Goal: Task Accomplishment & Management: Complete application form

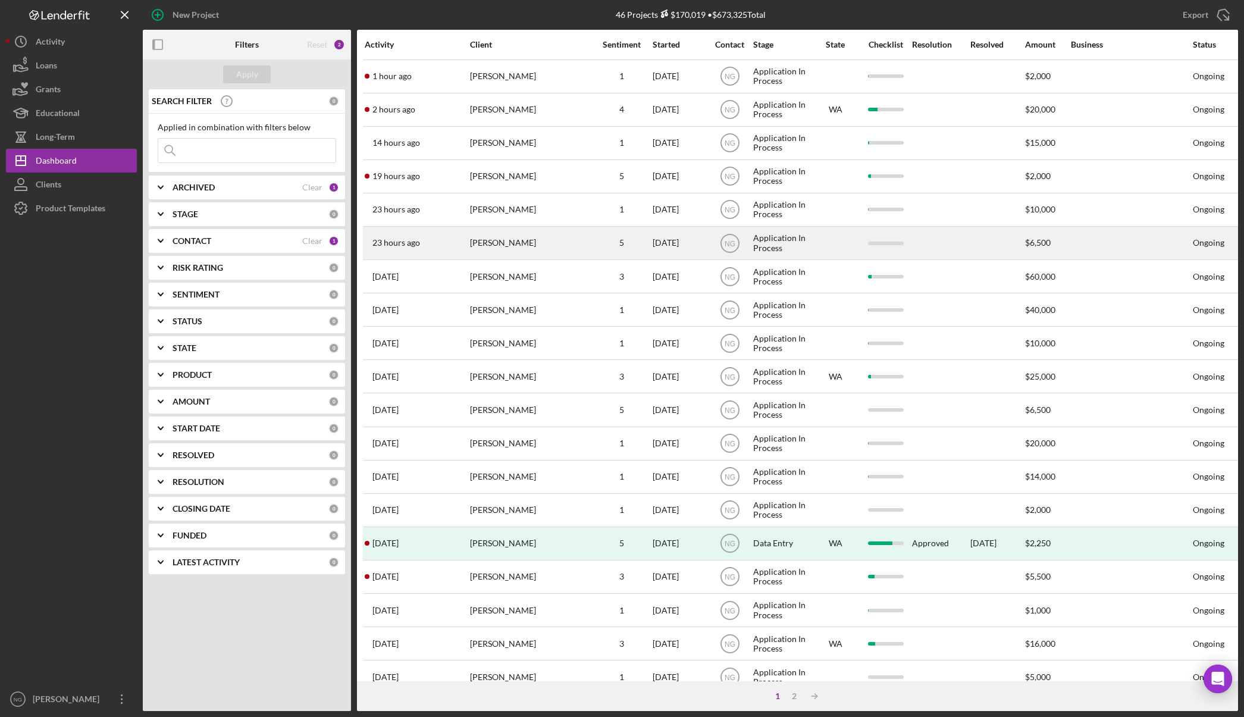
click at [512, 245] on div "Corinne H. Wolfe" at bounding box center [529, 243] width 119 height 32
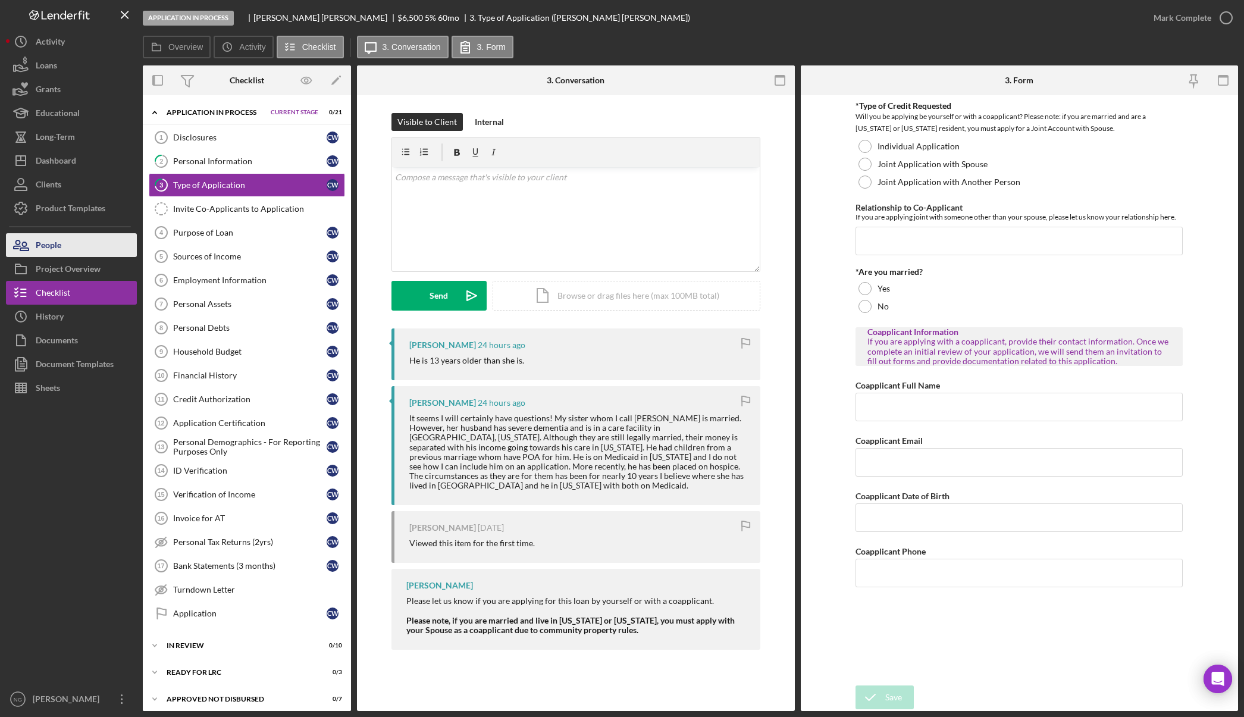
click at [86, 233] on button "People" at bounding box center [71, 245] width 131 height 24
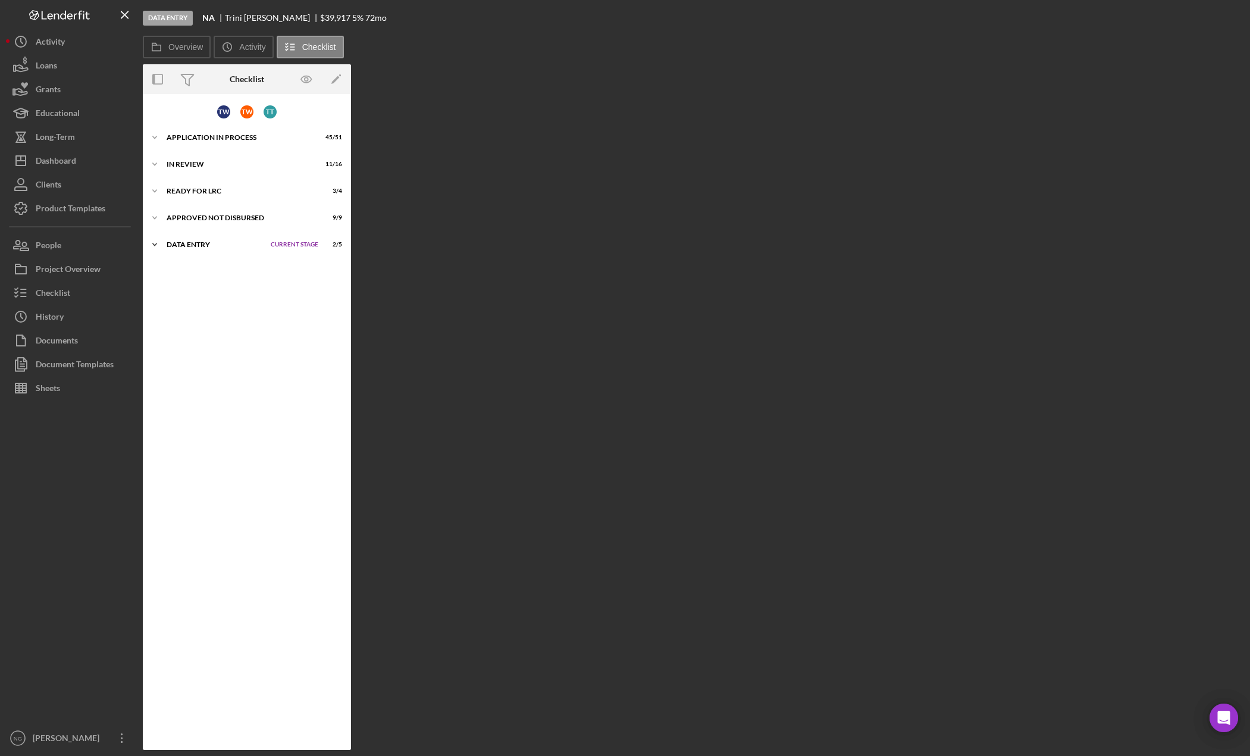
click at [191, 247] on div "Data Entry" at bounding box center [216, 244] width 98 height 7
click at [213, 295] on div "Update Airtable" at bounding box center [258, 294] width 171 height 10
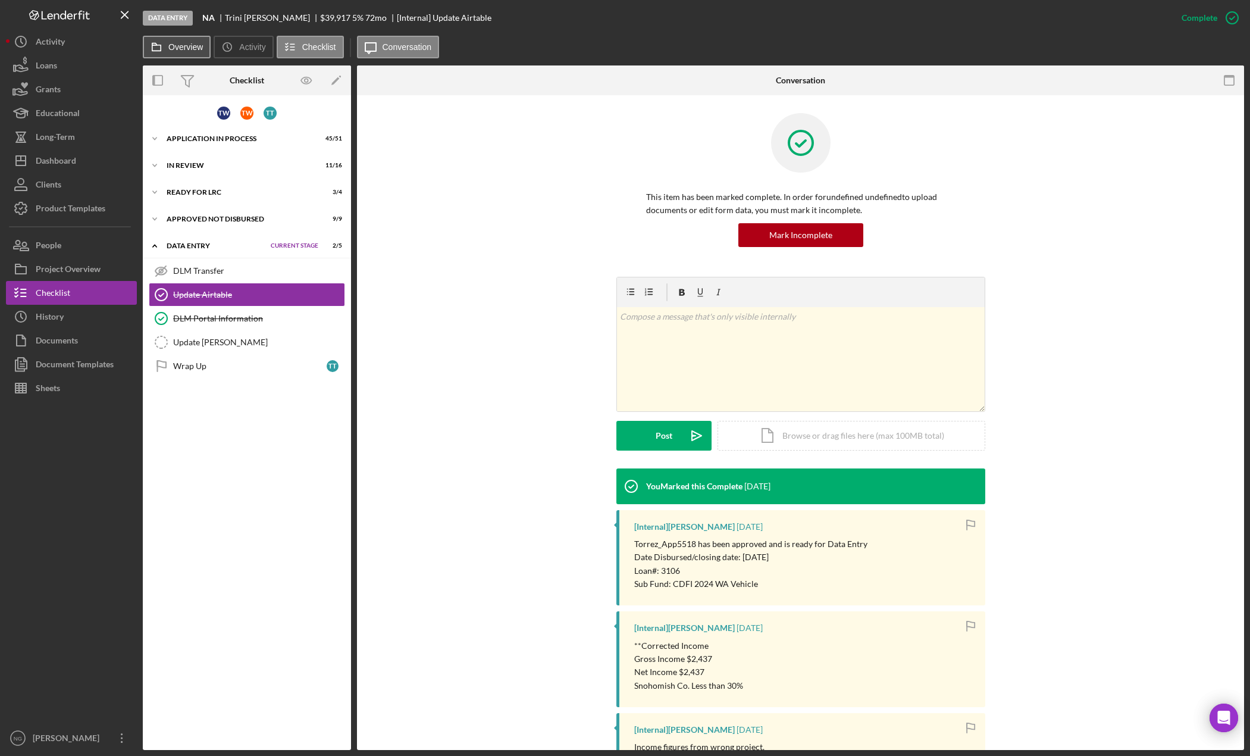
click at [182, 52] on button "Overview" at bounding box center [177, 47] width 68 height 23
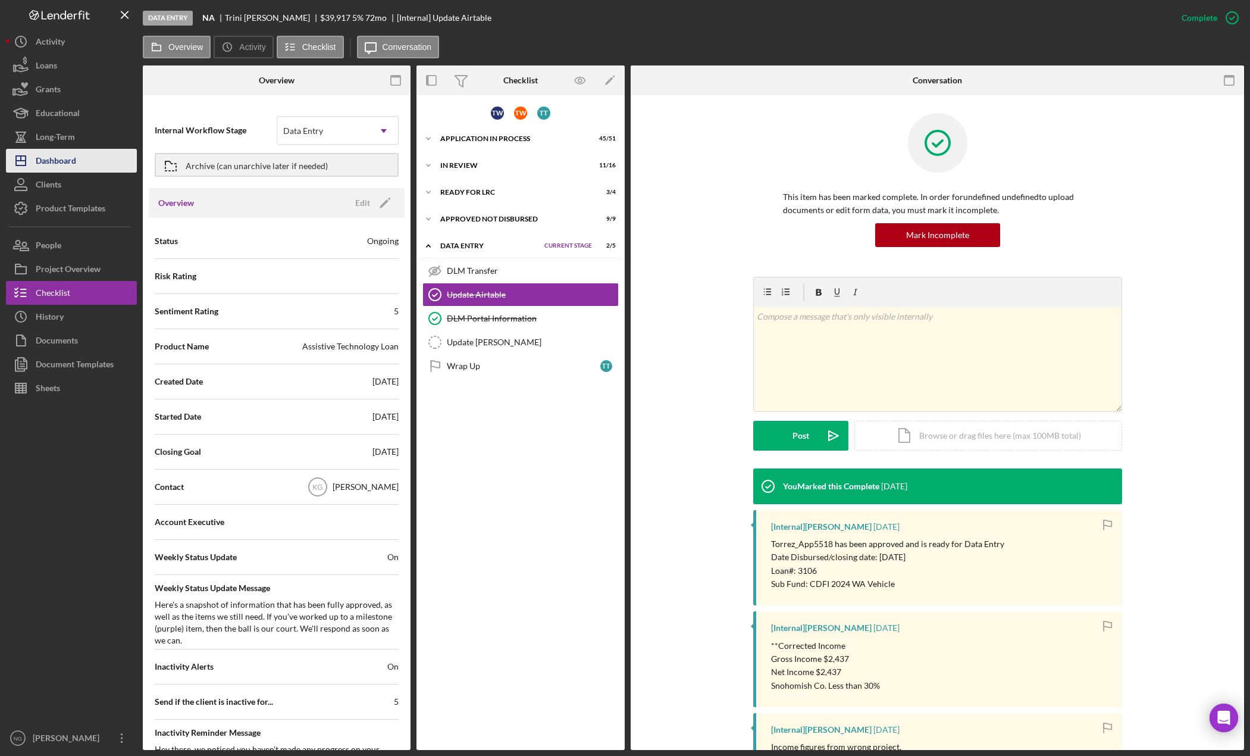
click at [82, 167] on button "Icon/Dashboard Dashboard" at bounding box center [71, 161] width 131 height 24
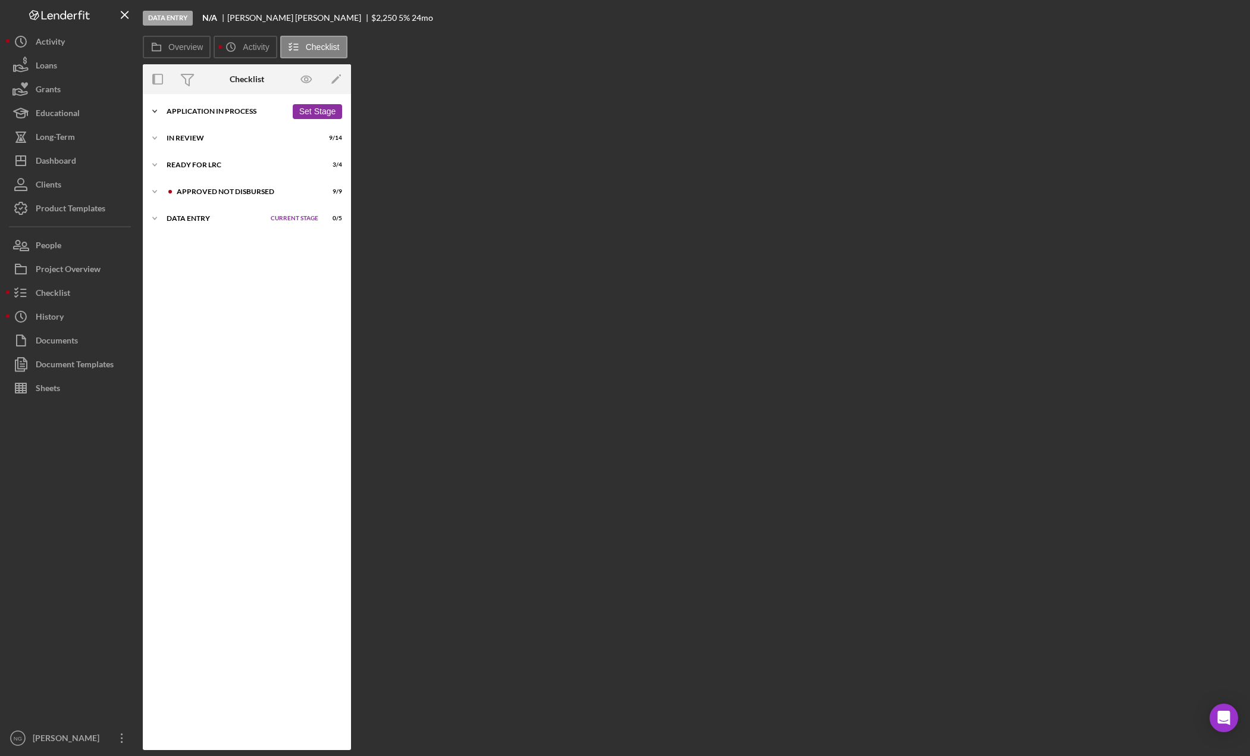
click at [217, 108] on div "Application In Process" at bounding box center [227, 111] width 120 height 7
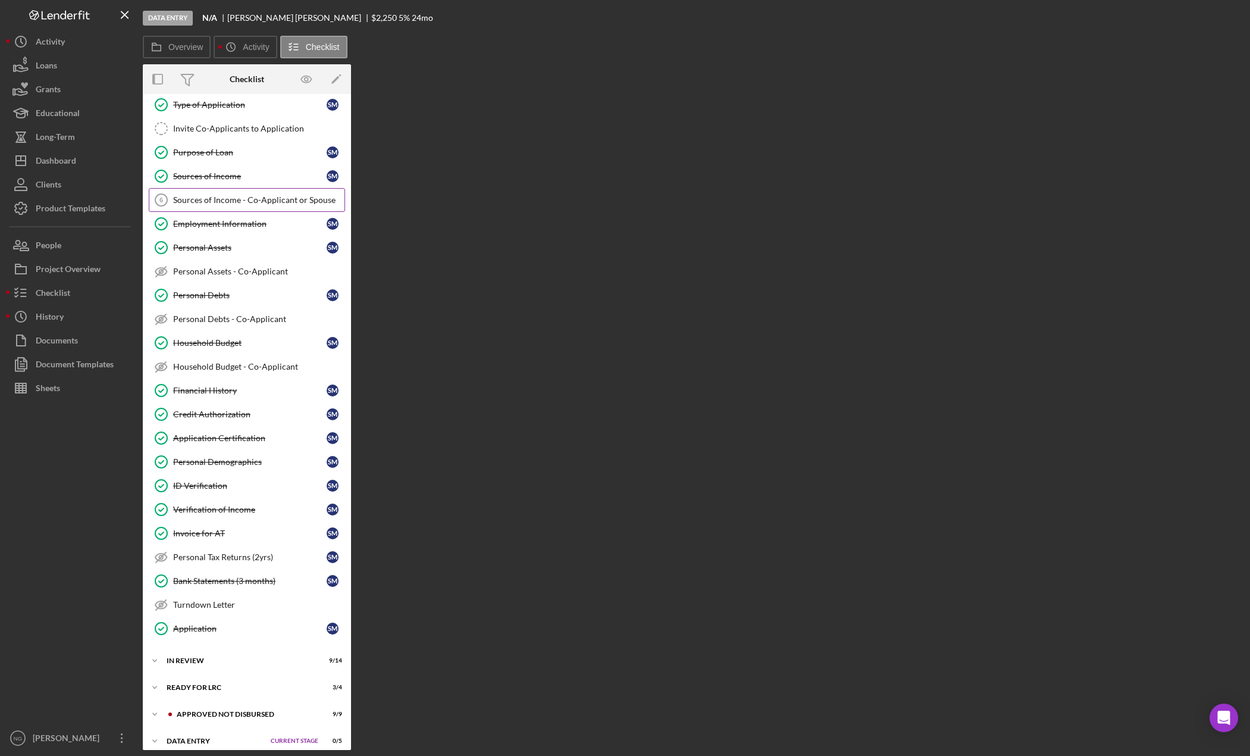
scroll to position [89, 0]
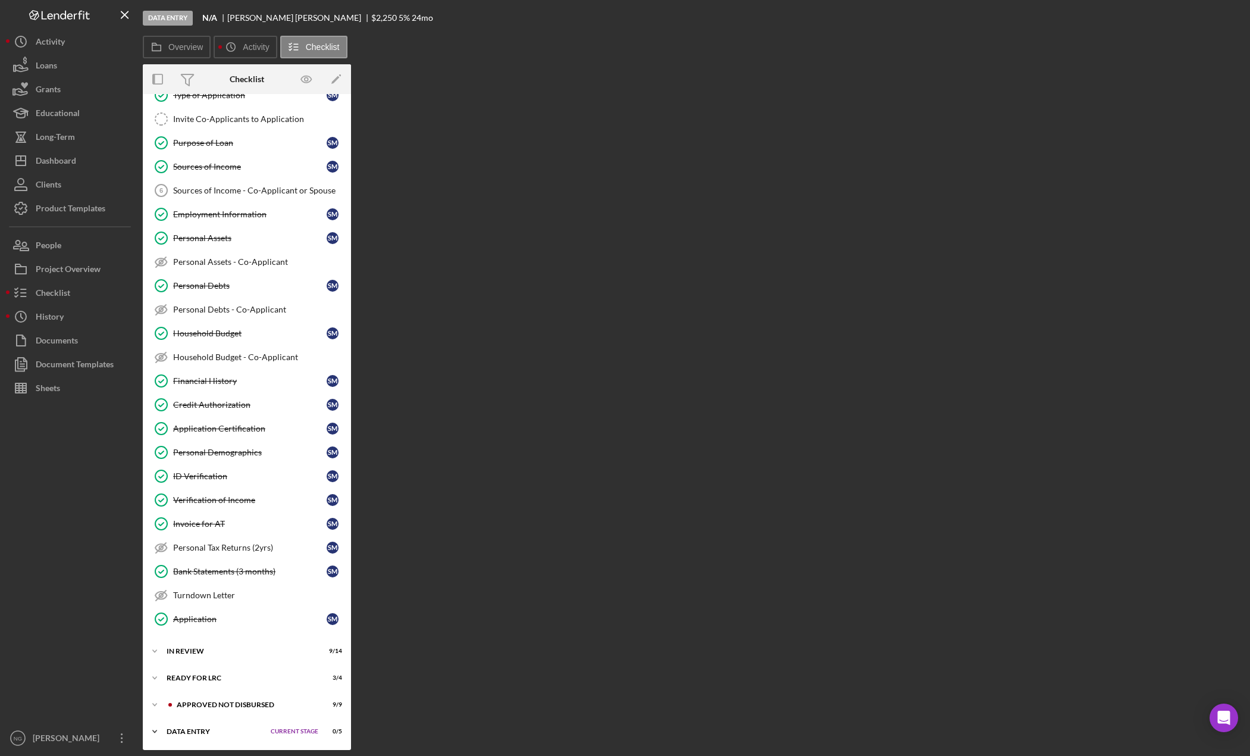
click at [201, 729] on div "Data Entry" at bounding box center [216, 731] width 98 height 7
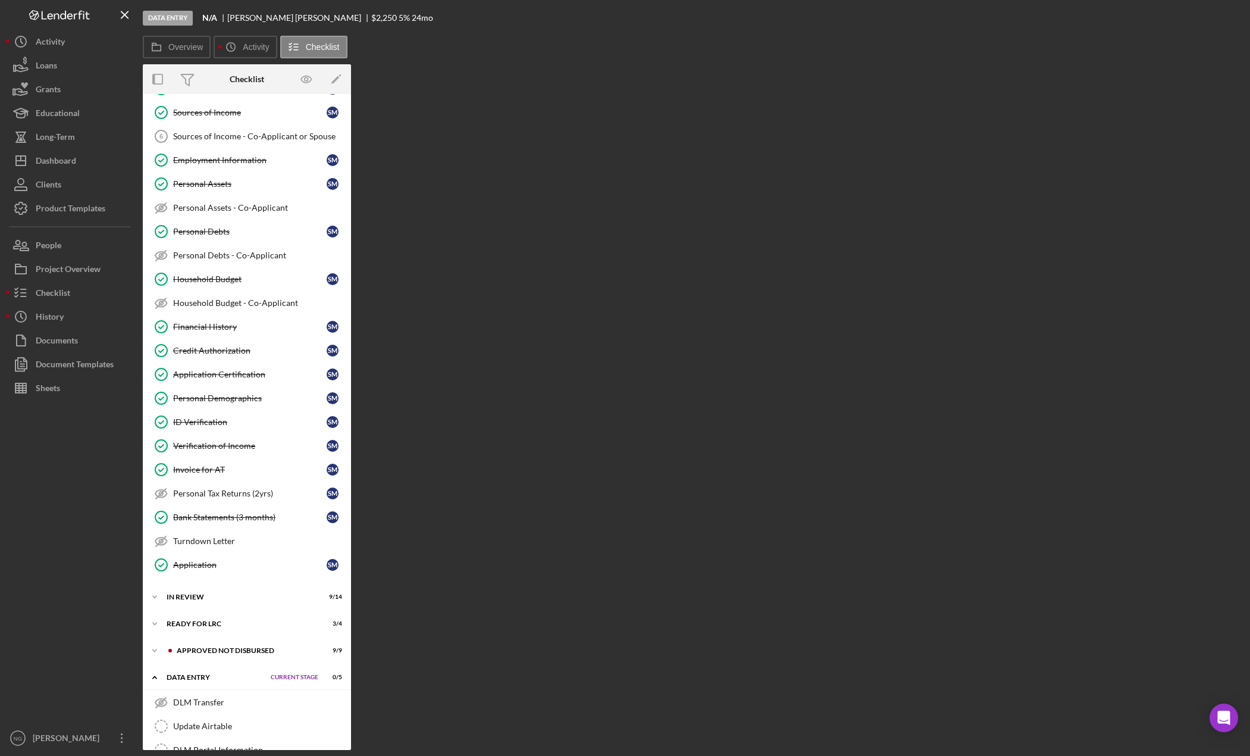
scroll to position [214, 0]
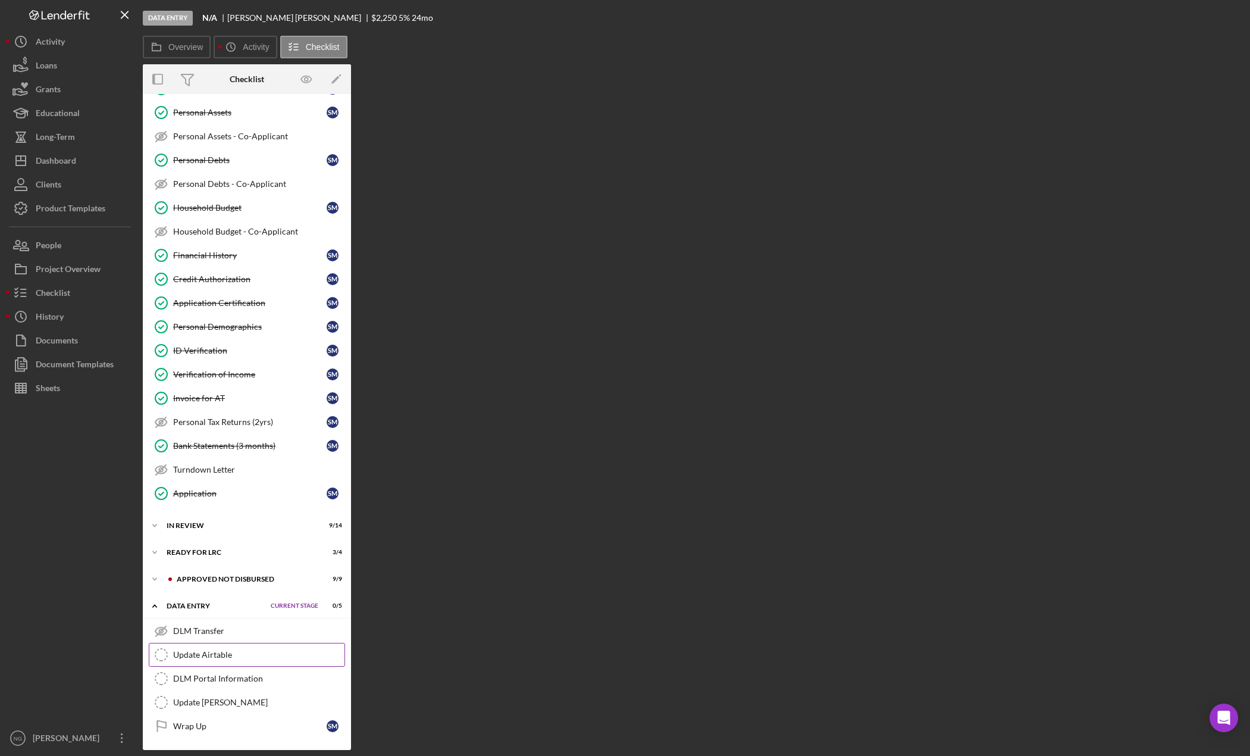
click at [229, 659] on div "Update Airtable" at bounding box center [258, 655] width 171 height 10
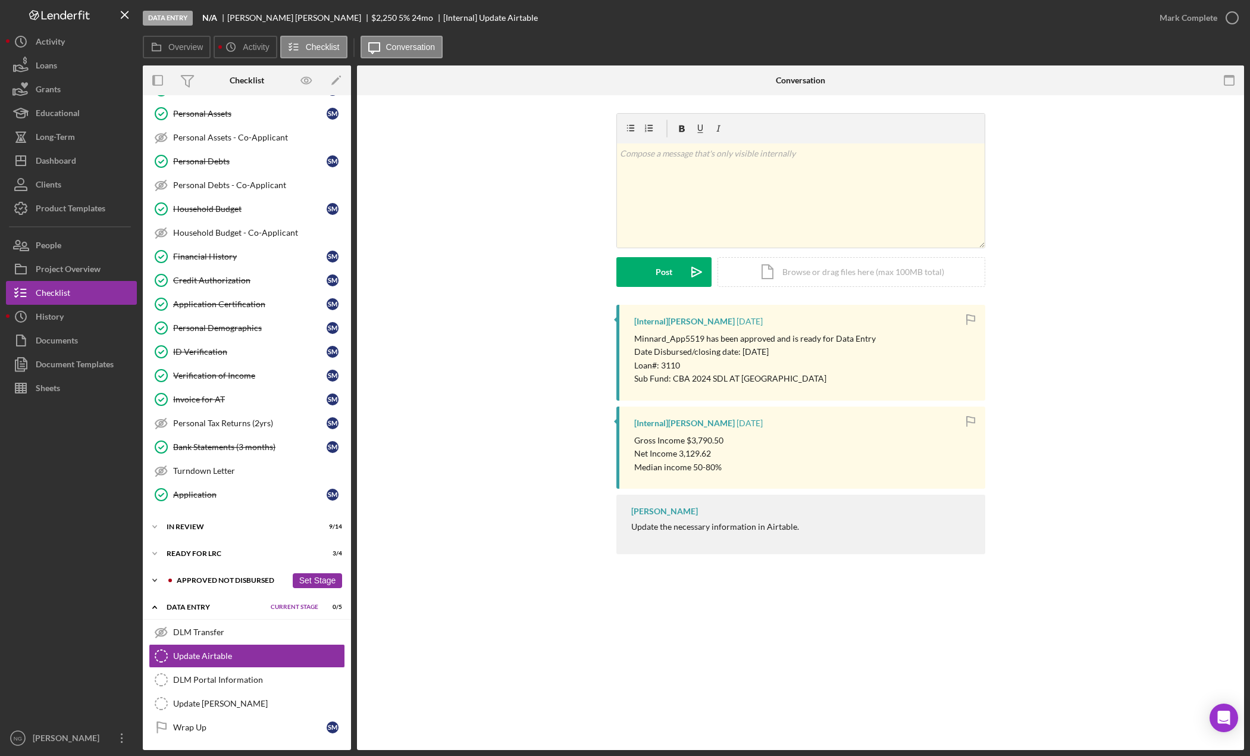
click at [239, 581] on div "Approved Not Disbursed" at bounding box center [232, 580] width 110 height 7
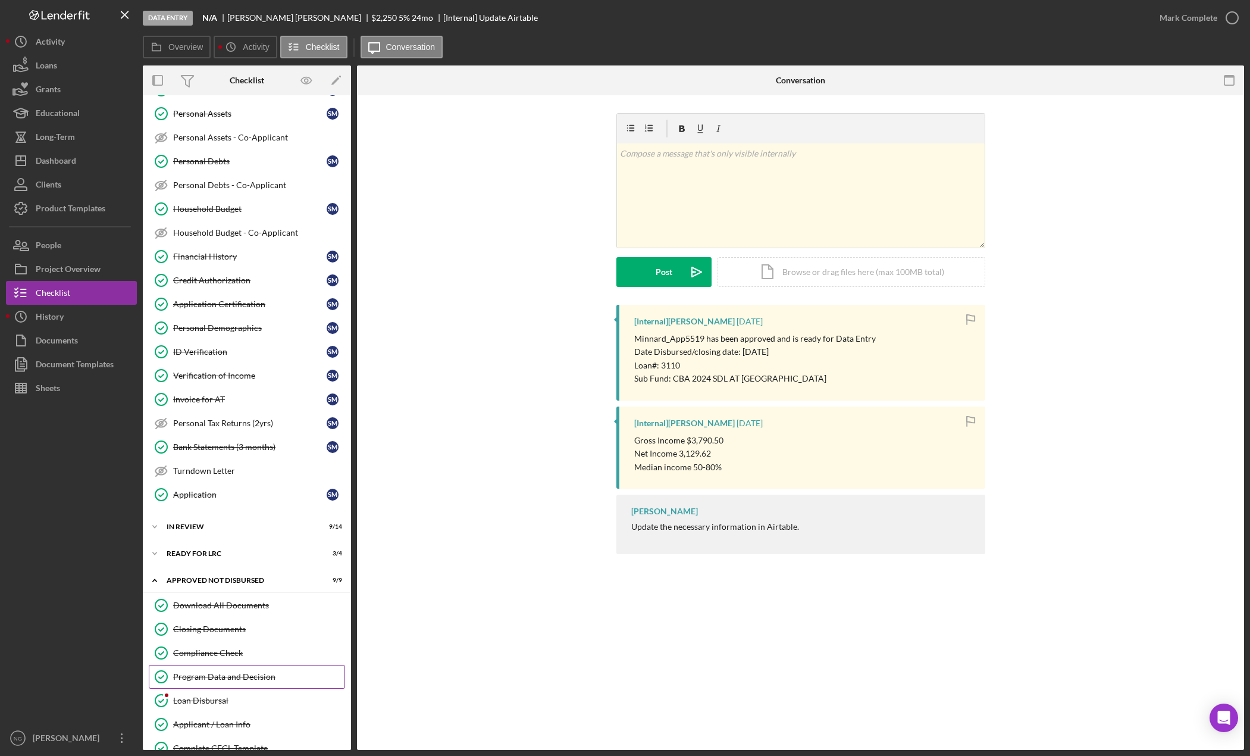
scroll to position [436, 0]
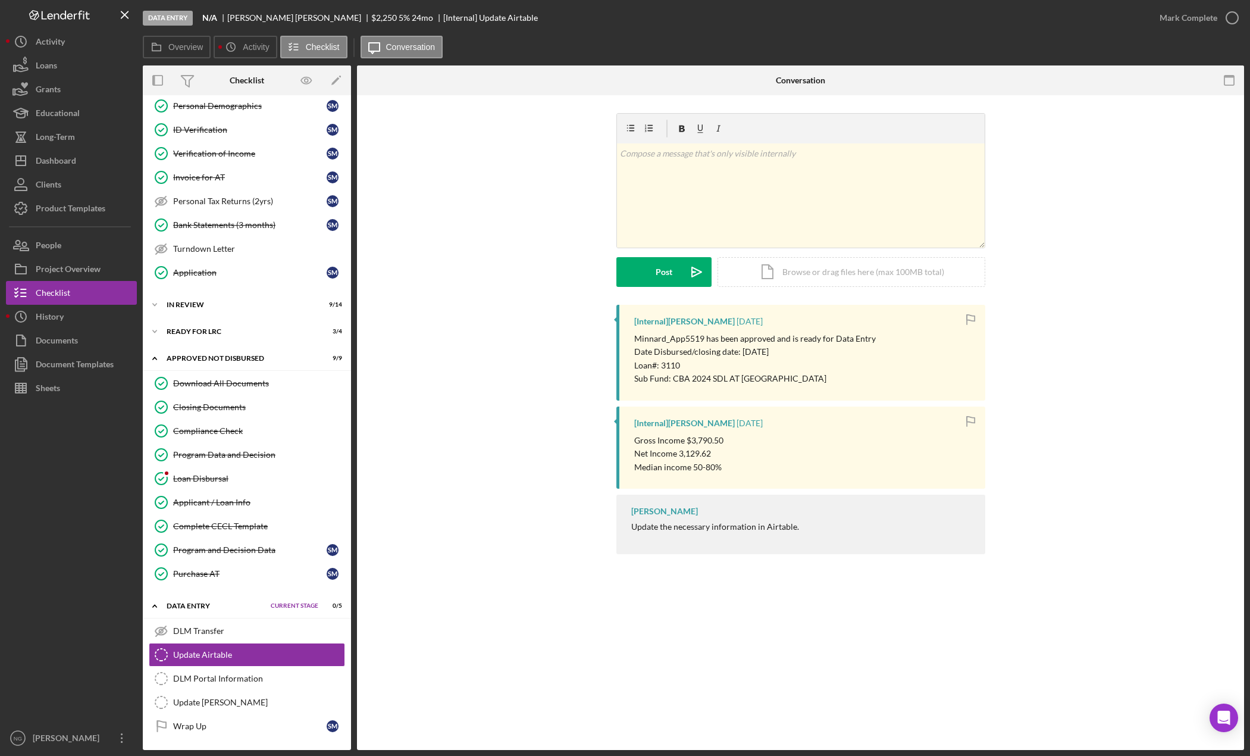
click at [217, 609] on div "Data Entry" at bounding box center [216, 605] width 98 height 7
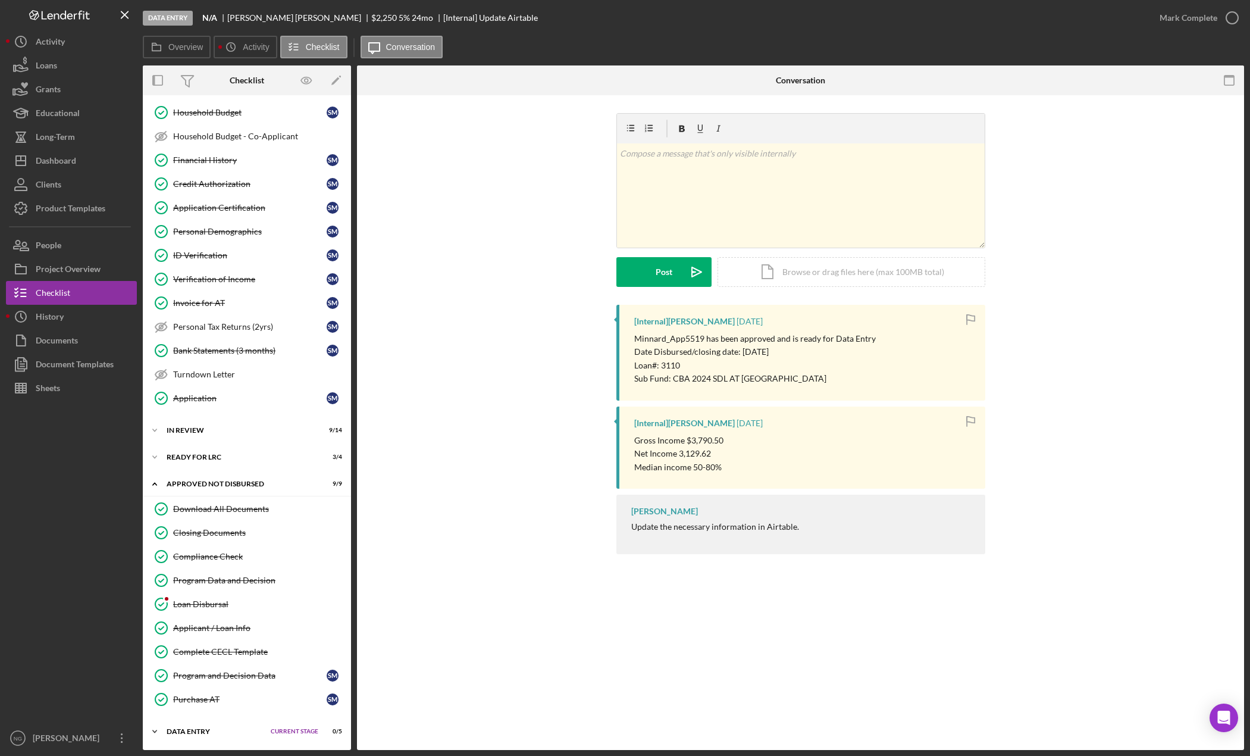
scroll to position [311, 0]
click at [201, 483] on div "Approved Not Disbursed" at bounding box center [227, 483] width 120 height 7
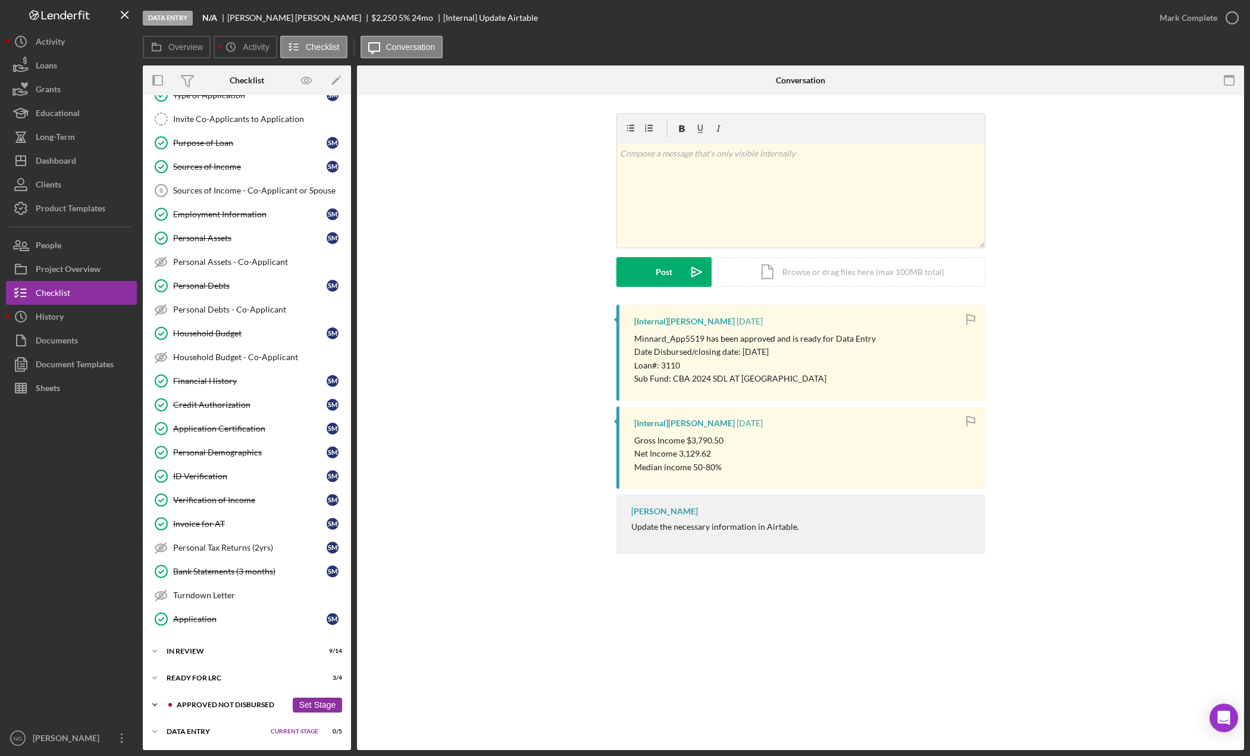
scroll to position [90, 0]
click at [195, 725] on div "Icon/Expander Data Entry Current Stage 0 / 5 Set Stage" at bounding box center [247, 732] width 208 height 24
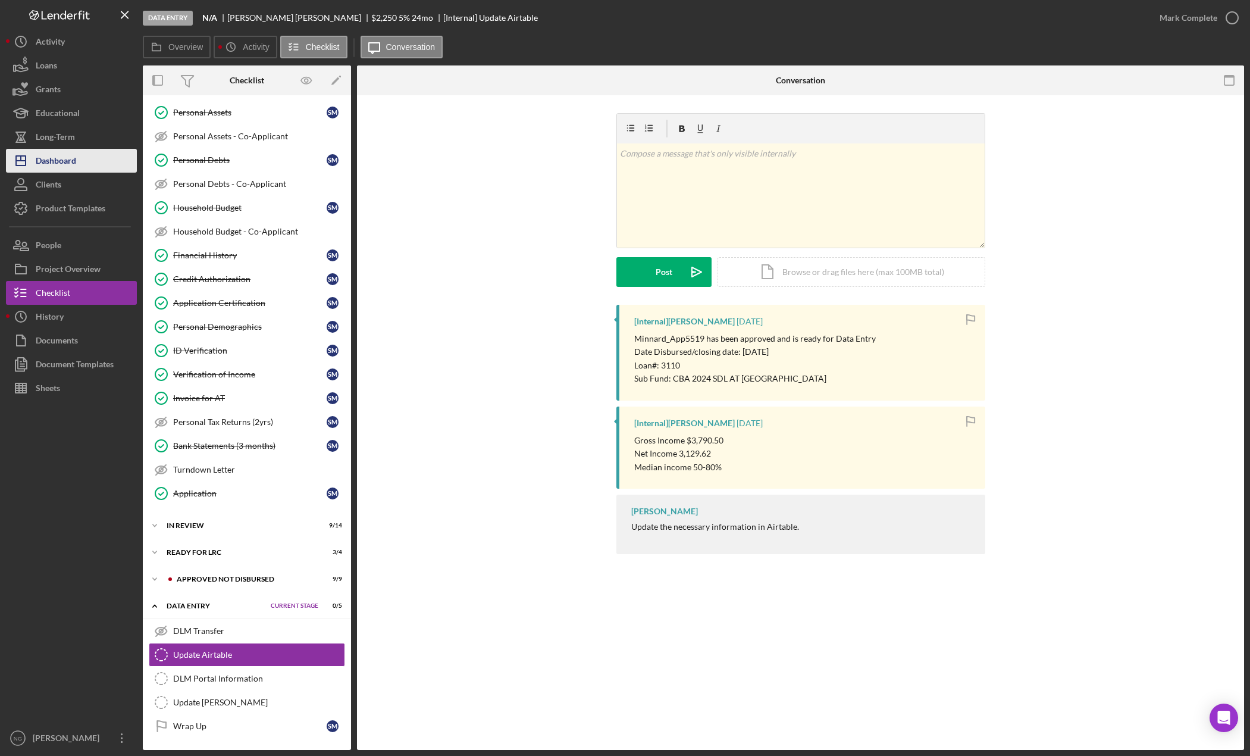
click at [83, 166] on button "Icon/Dashboard Dashboard" at bounding box center [71, 161] width 131 height 24
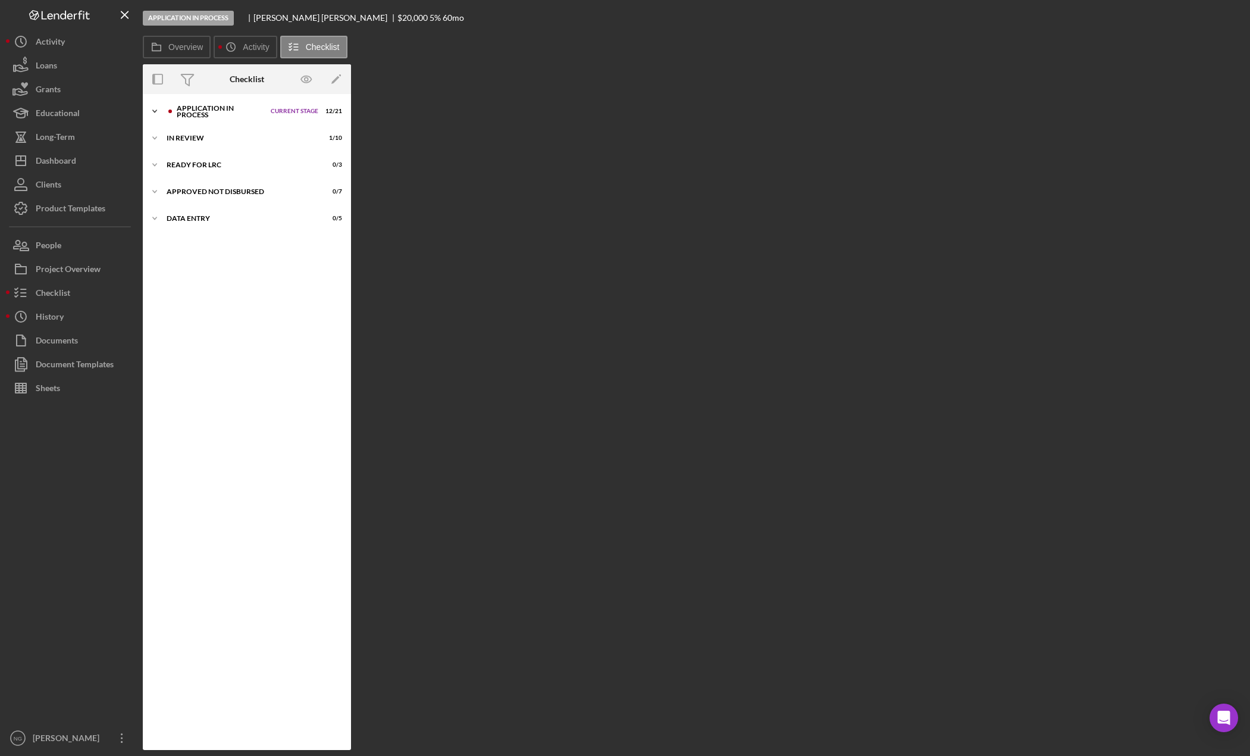
click at [208, 117] on div "Application In Process" at bounding box center [221, 112] width 88 height 14
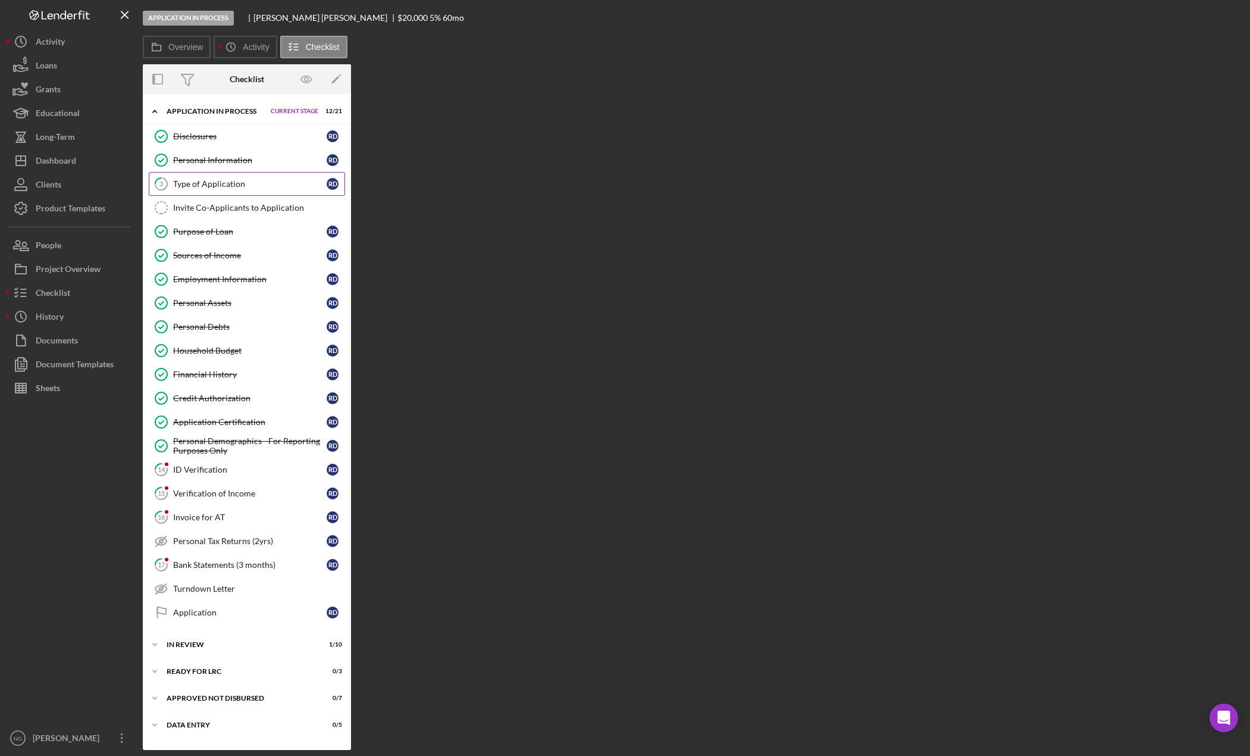
click at [201, 186] on div "Type of Application" at bounding box center [250, 184] width 154 height 10
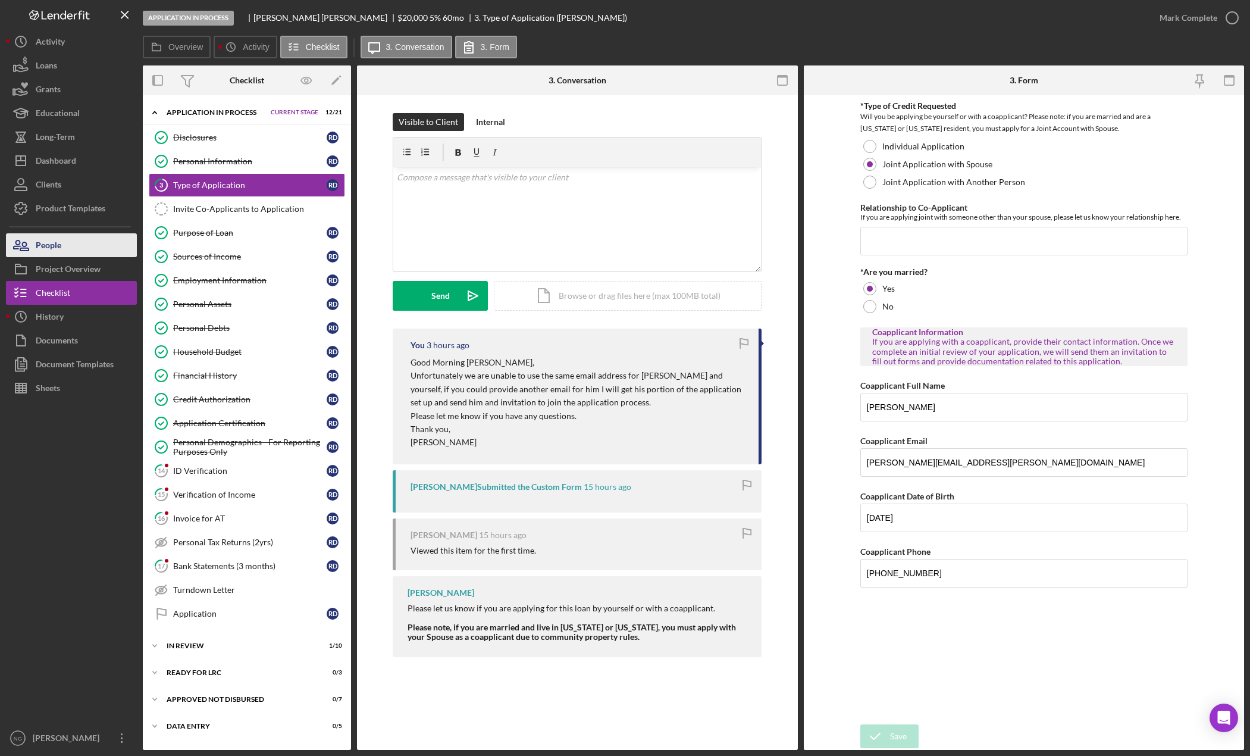
click at [64, 241] on button "People" at bounding box center [71, 245] width 131 height 24
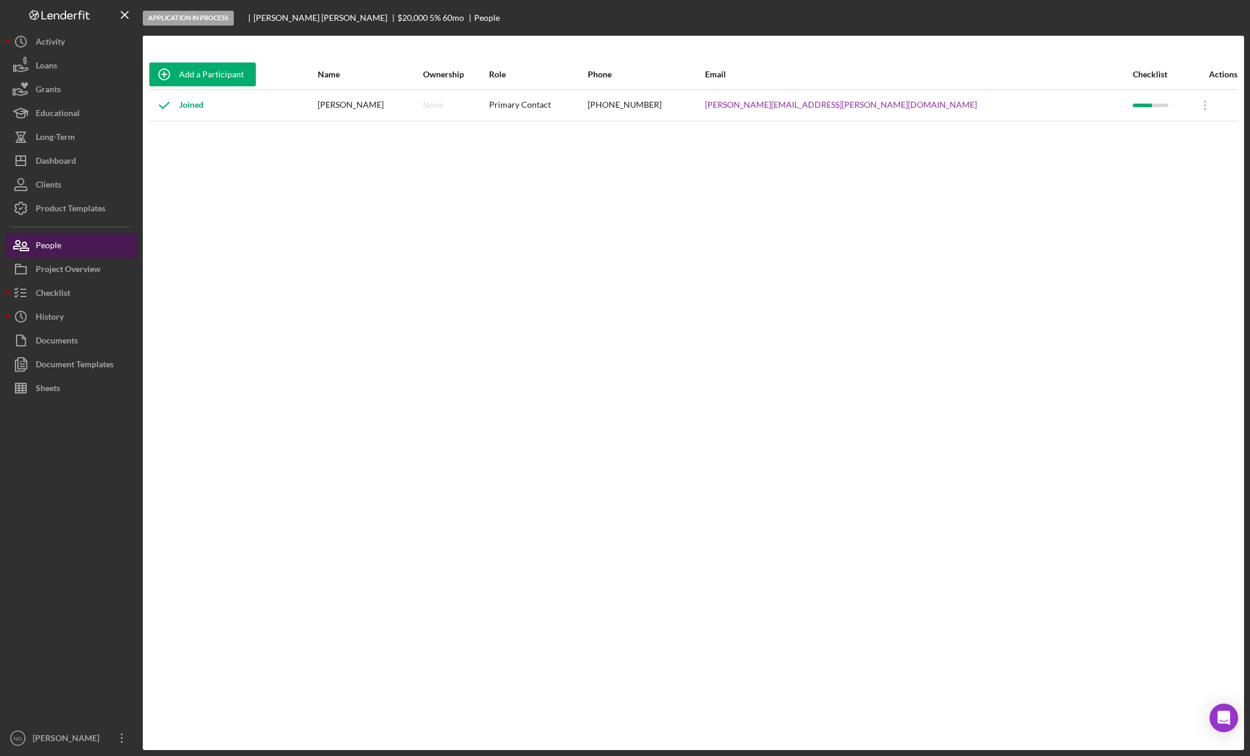
click at [60, 248] on div "People" at bounding box center [49, 246] width 26 height 27
click at [83, 298] on button "Checklist" at bounding box center [71, 293] width 131 height 24
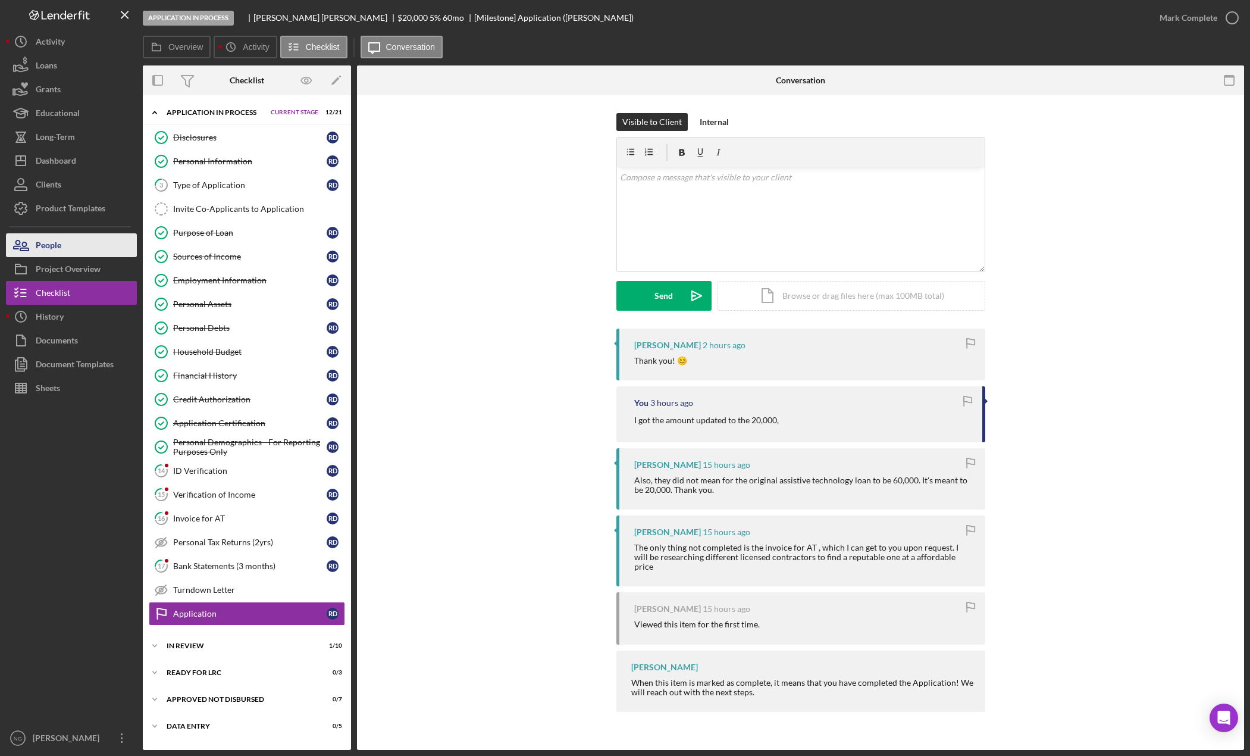
click at [51, 251] on div "People" at bounding box center [49, 246] width 26 height 27
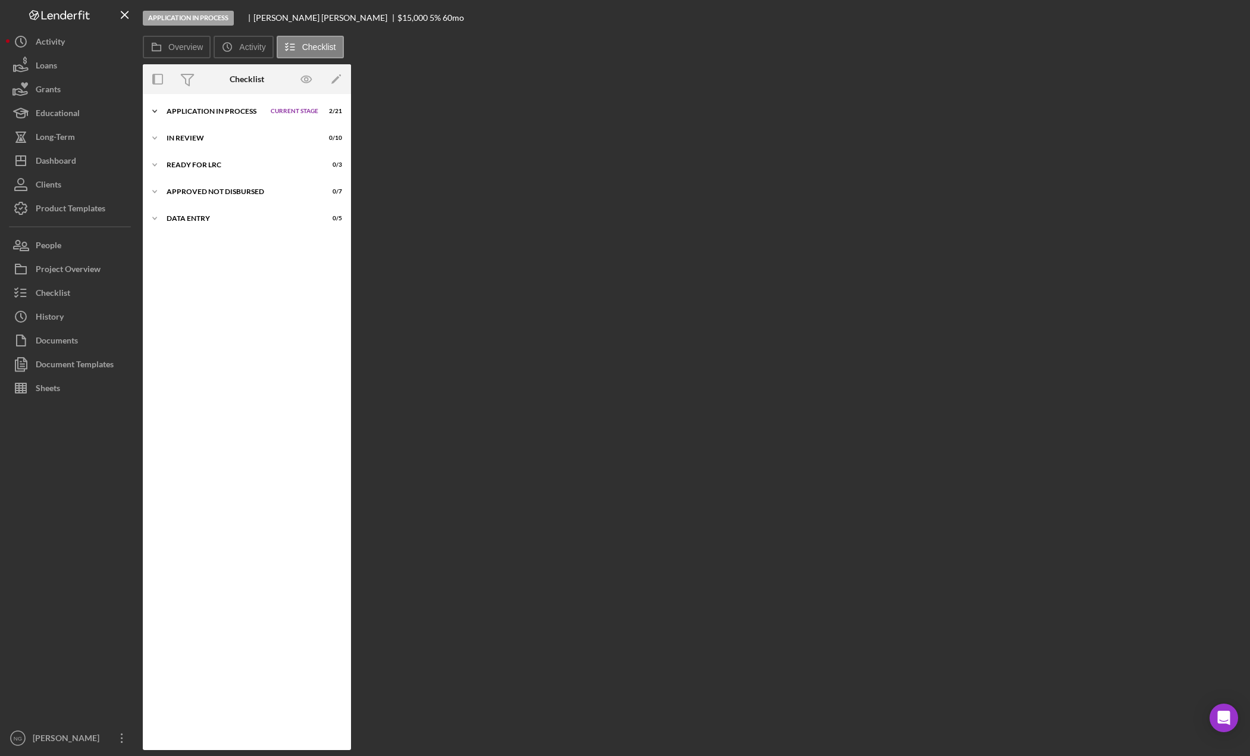
click at [238, 110] on div "Application In Process" at bounding box center [216, 111] width 98 height 7
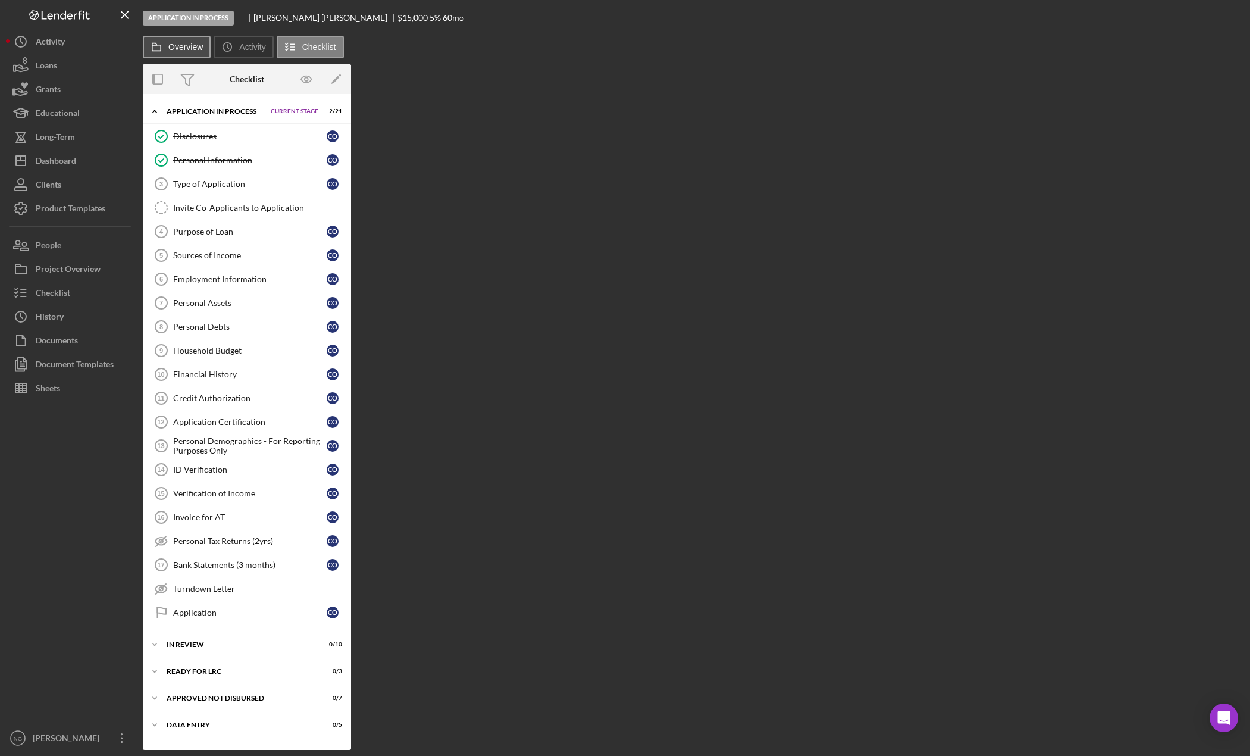
click at [176, 41] on button "Overview" at bounding box center [177, 47] width 68 height 23
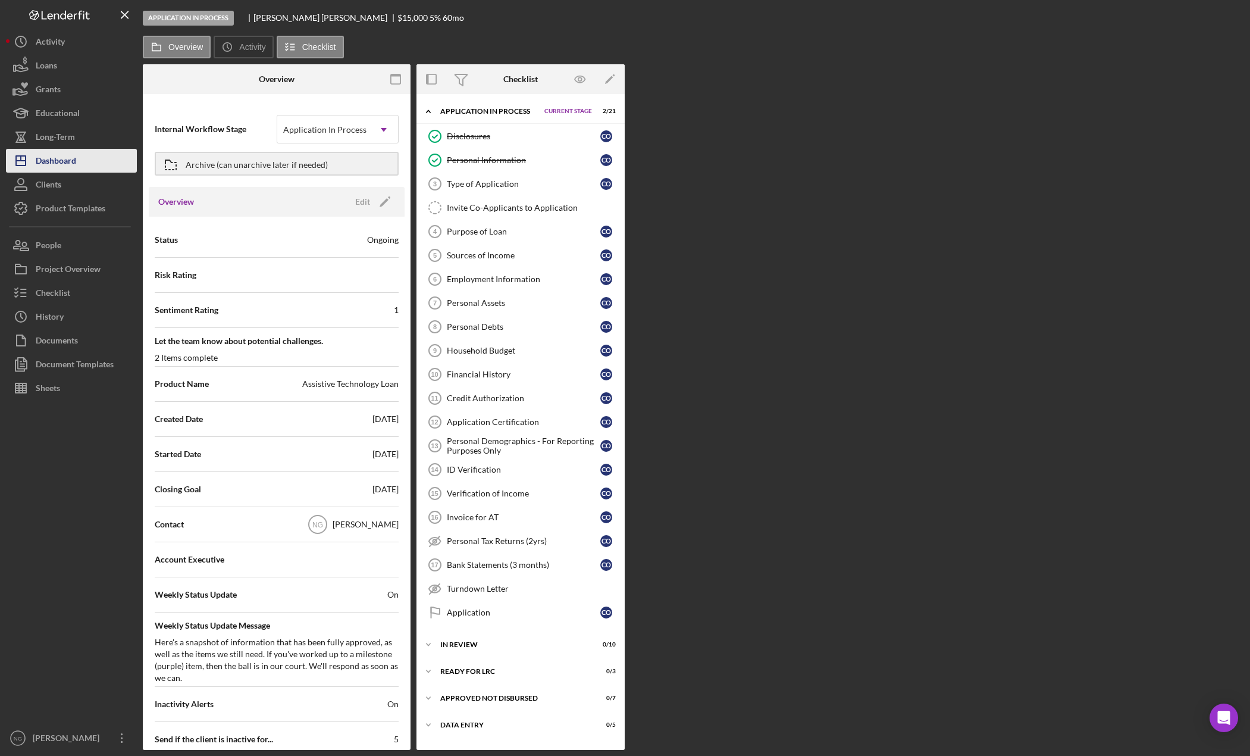
click at [77, 155] on button "Icon/Dashboard Dashboard" at bounding box center [71, 161] width 131 height 24
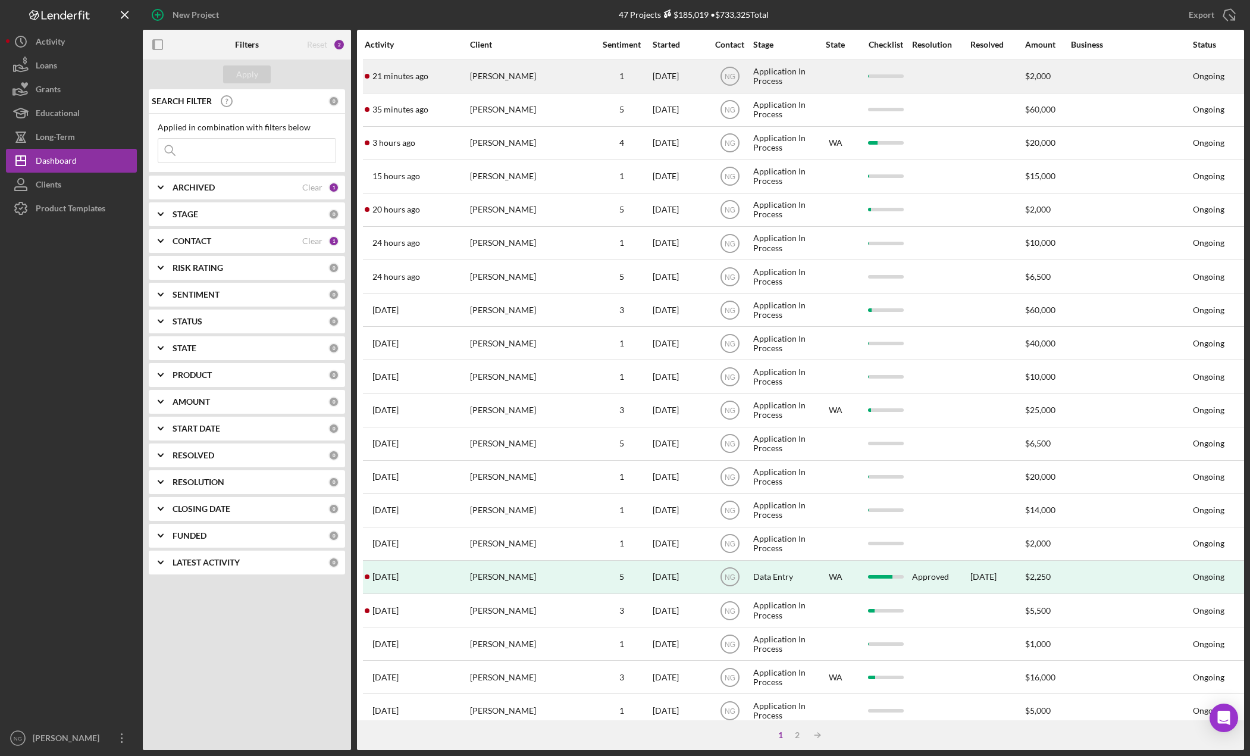
click at [528, 76] on div "[PERSON_NAME]" at bounding box center [529, 77] width 119 height 32
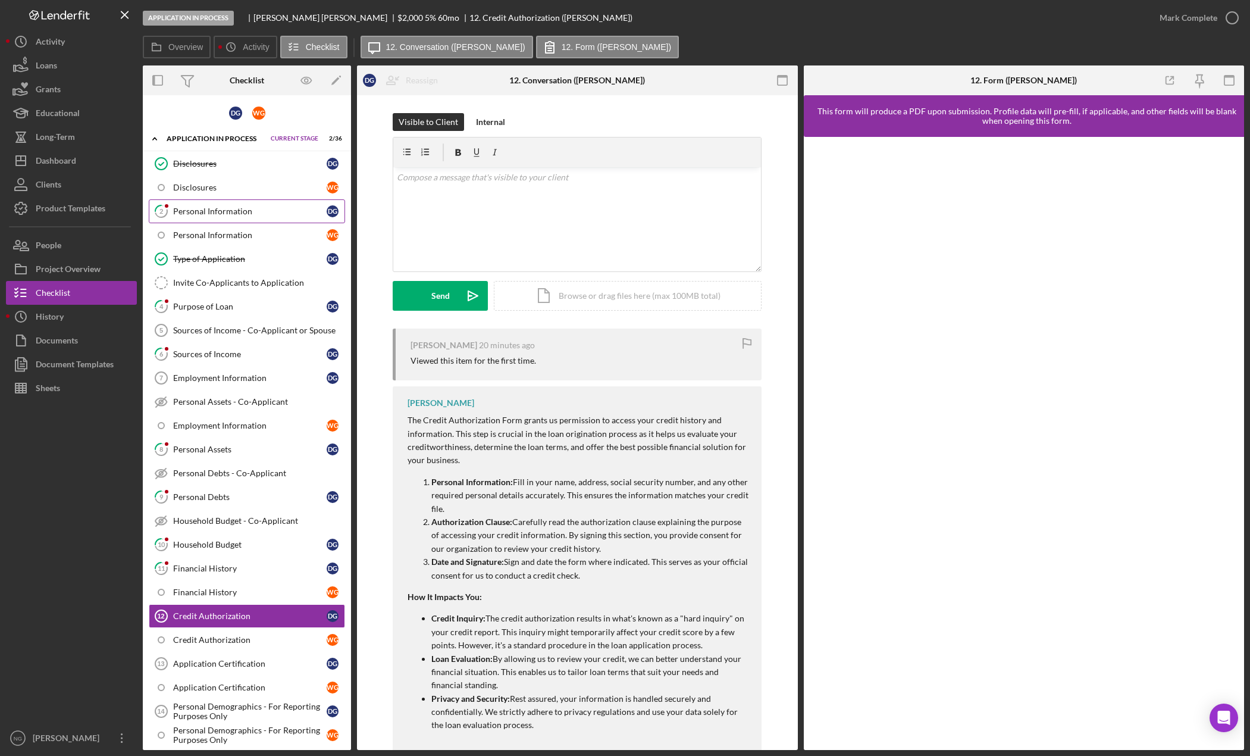
click at [209, 210] on div "Personal Information" at bounding box center [250, 212] width 154 height 10
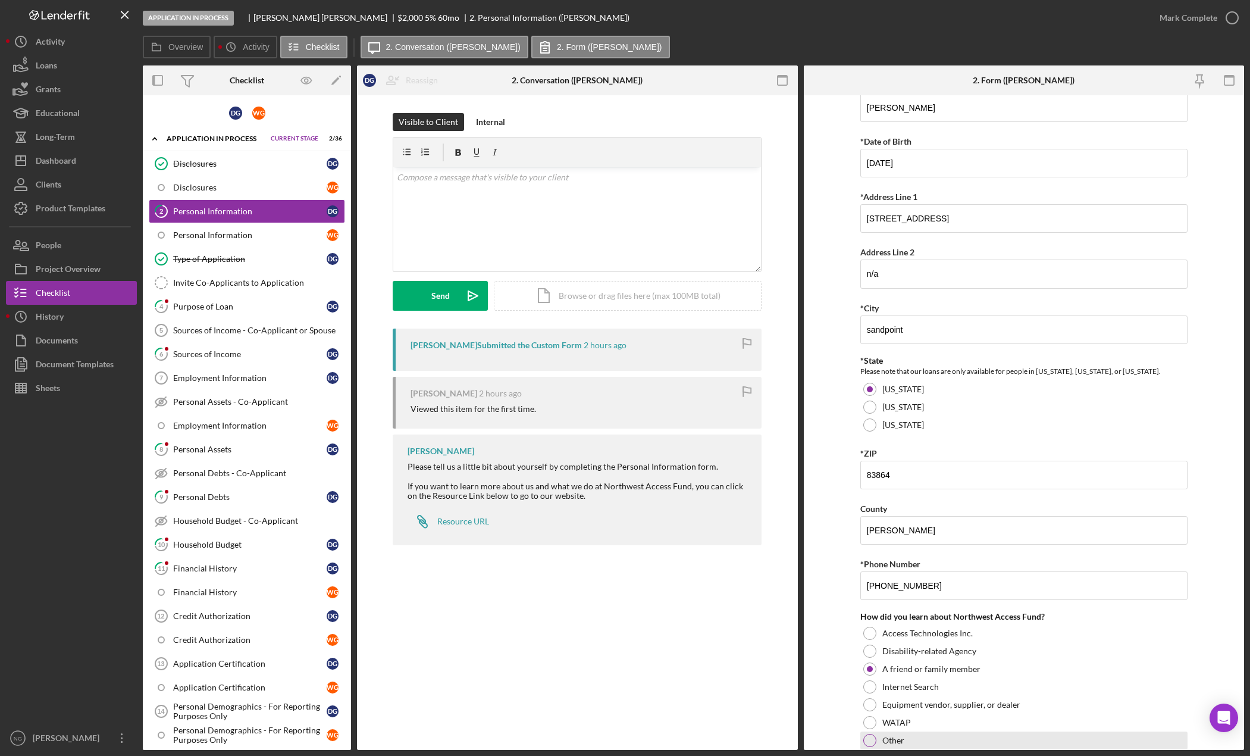
scroll to position [176, 0]
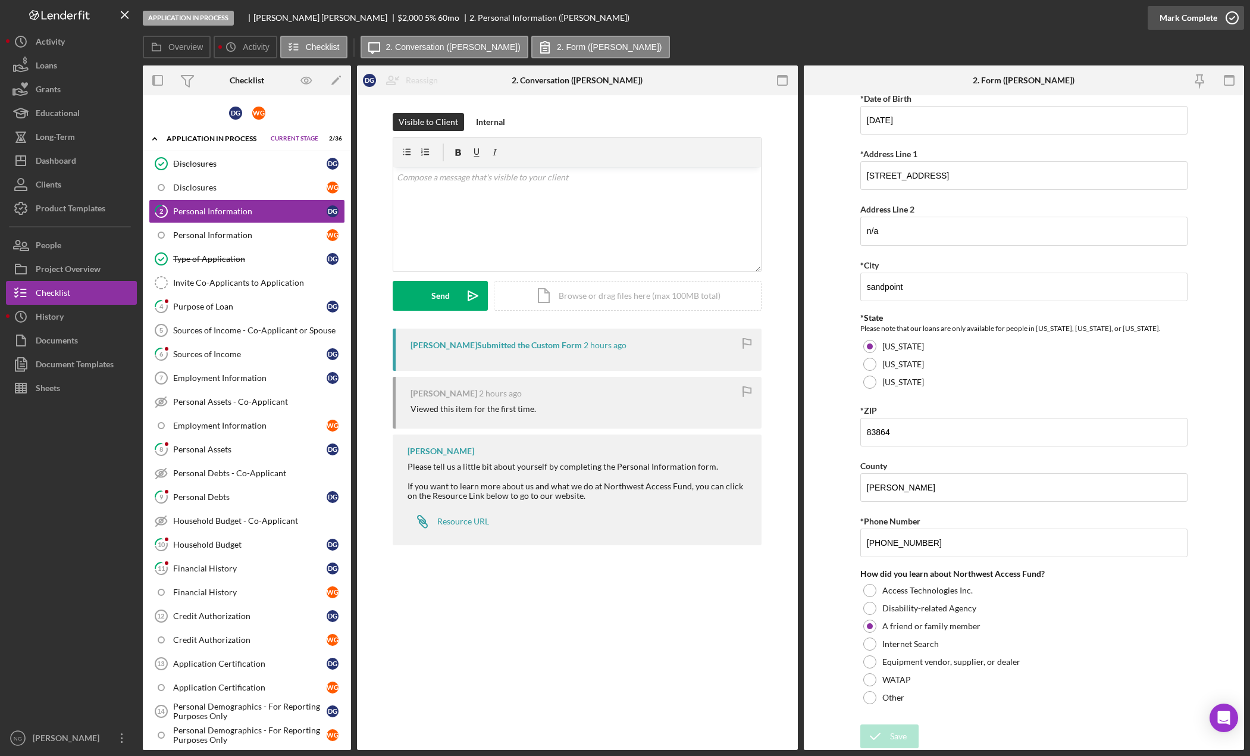
click at [1230, 20] on icon "button" at bounding box center [1233, 18] width 30 height 30
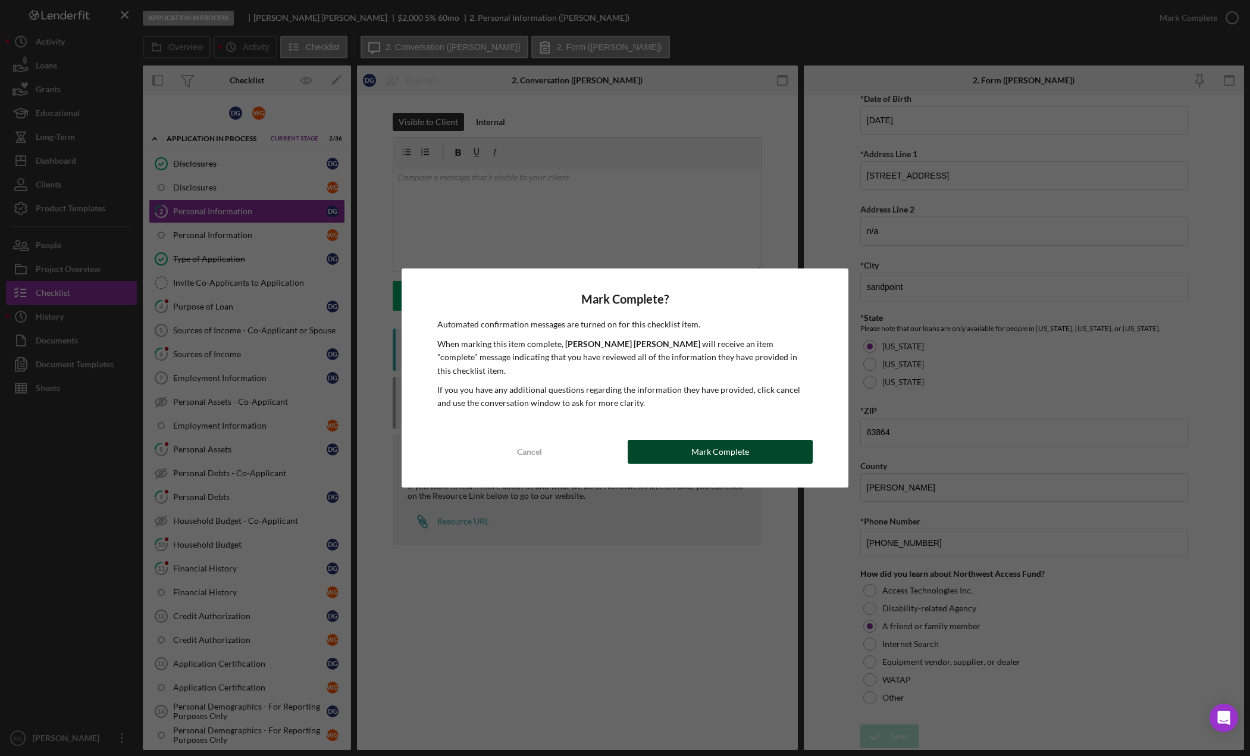
click at [728, 451] on div "Mark Complete" at bounding box center [721, 452] width 58 height 24
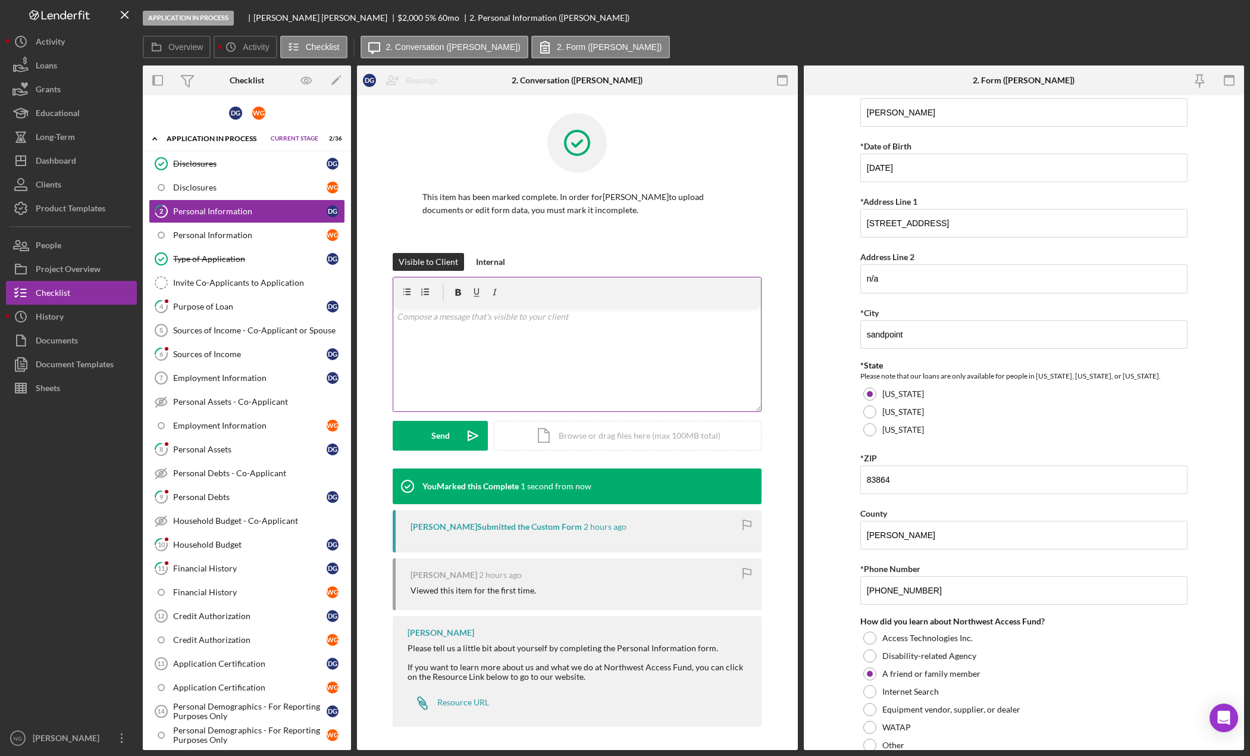
scroll to position [224, 0]
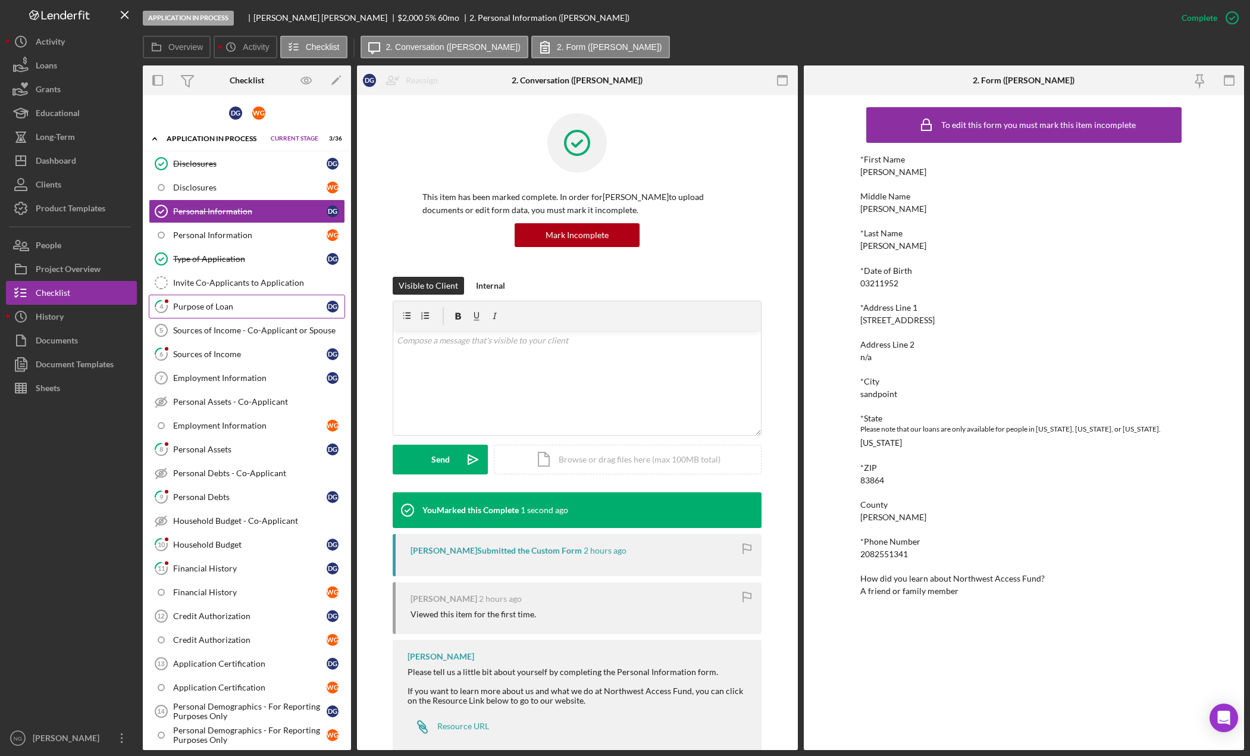
click at [252, 307] on div "Purpose of Loan" at bounding box center [250, 307] width 154 height 10
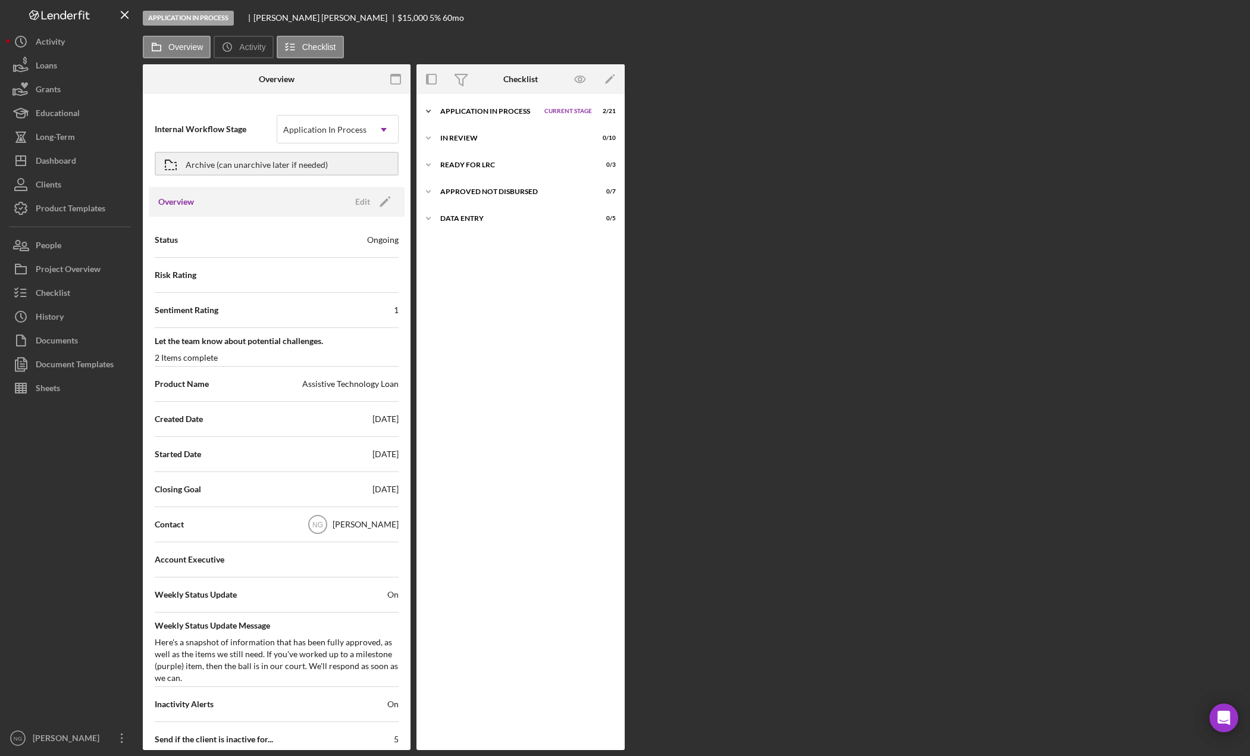
click at [492, 111] on div "Application In Process" at bounding box center [489, 111] width 98 height 7
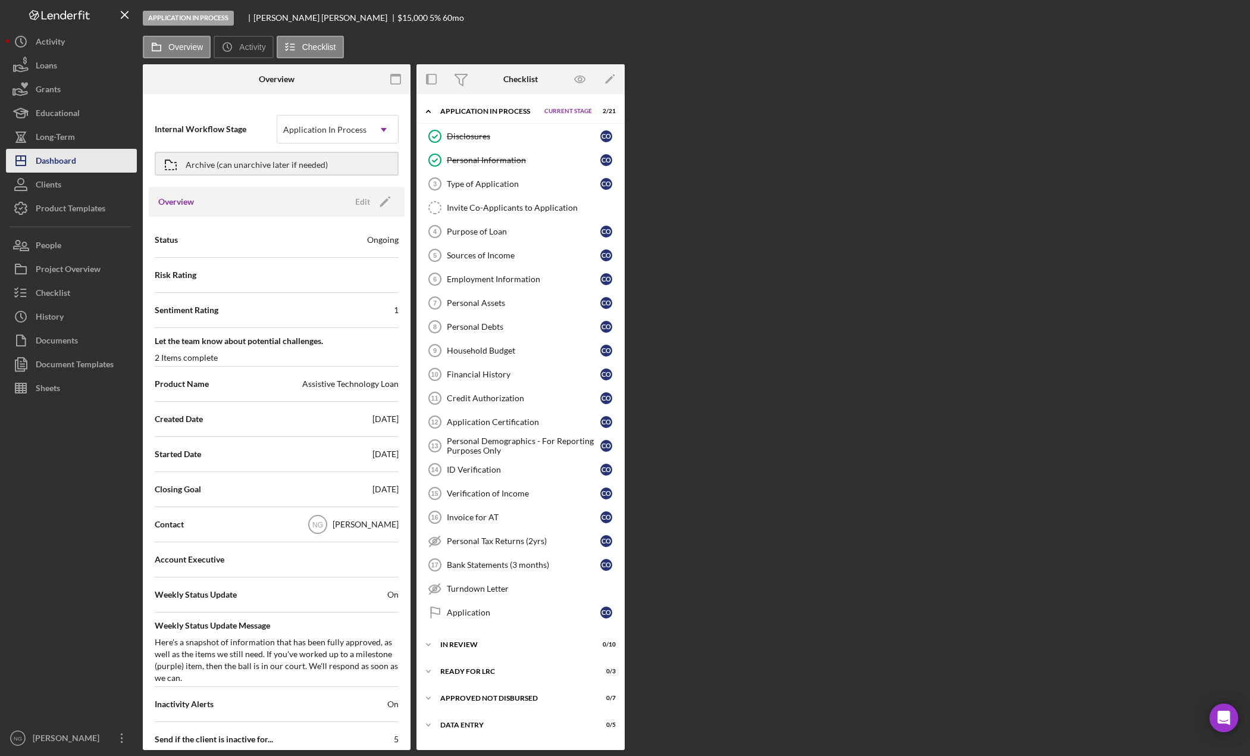
click at [75, 165] on div "Dashboard" at bounding box center [56, 162] width 40 height 27
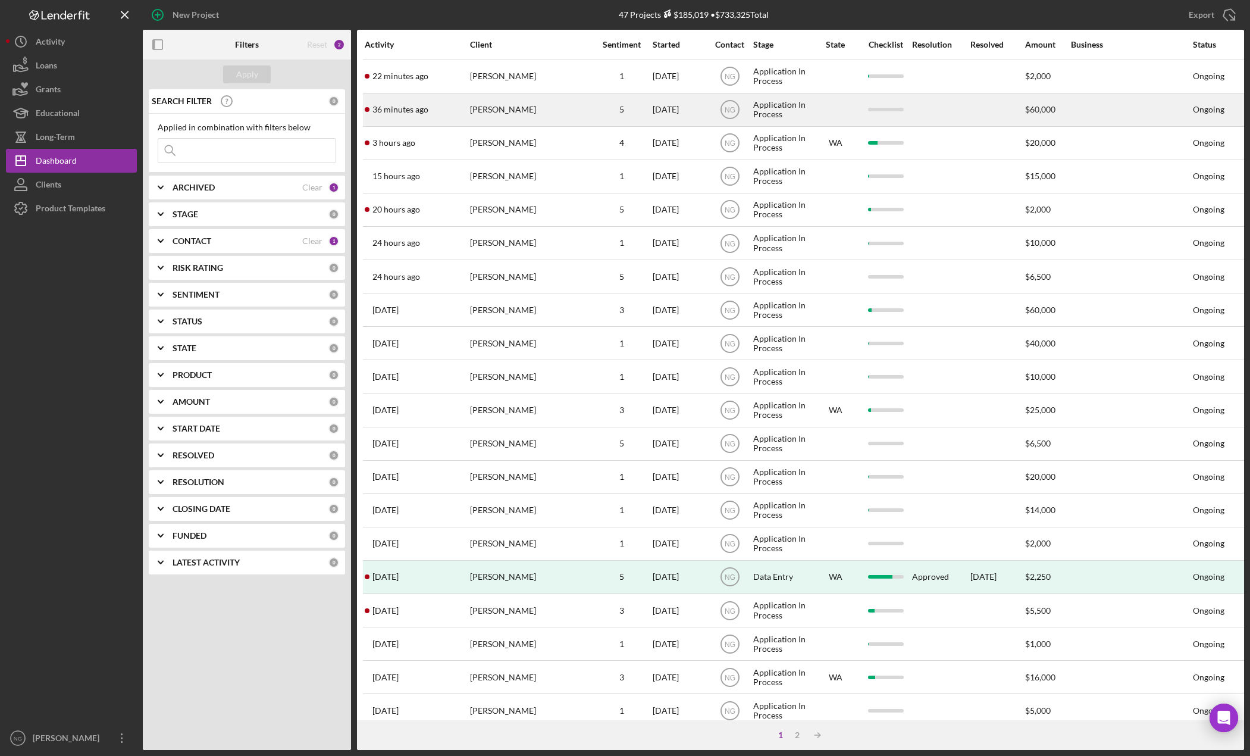
click at [515, 111] on div "[PERSON_NAME]" at bounding box center [529, 110] width 119 height 32
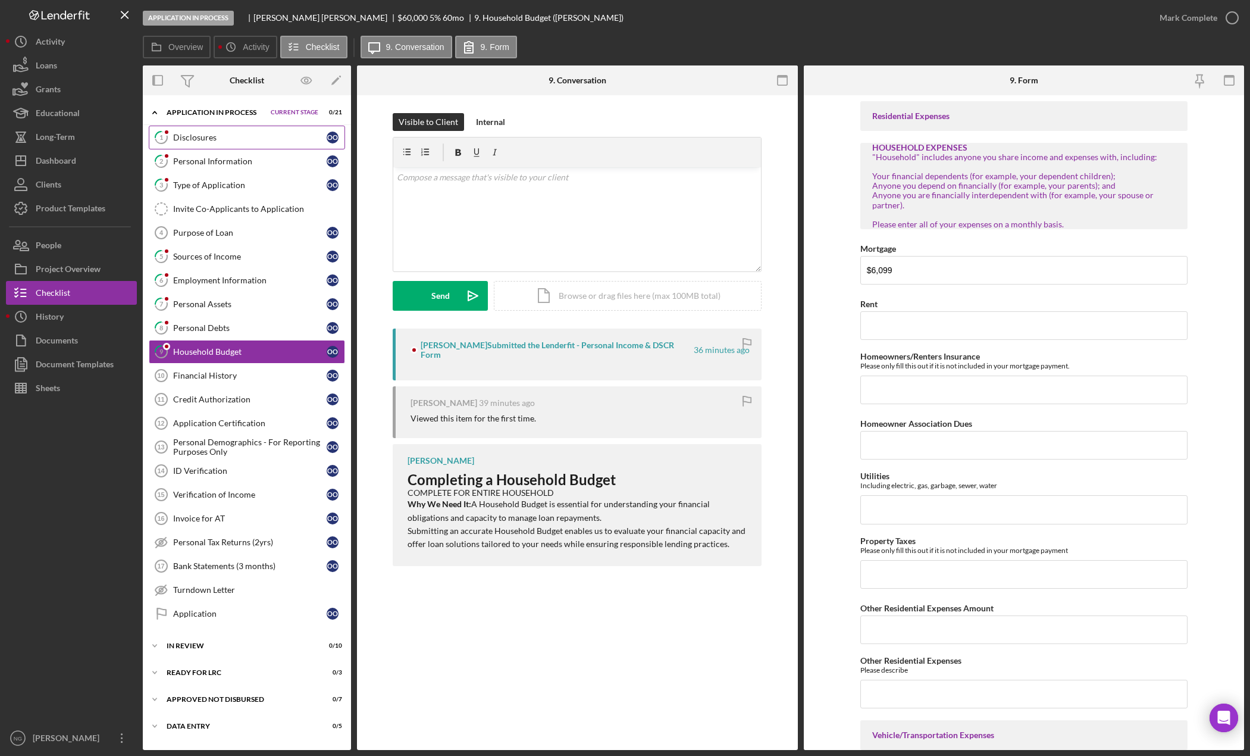
click at [229, 143] on link "1 Disclosures O O" at bounding box center [247, 138] width 196 height 24
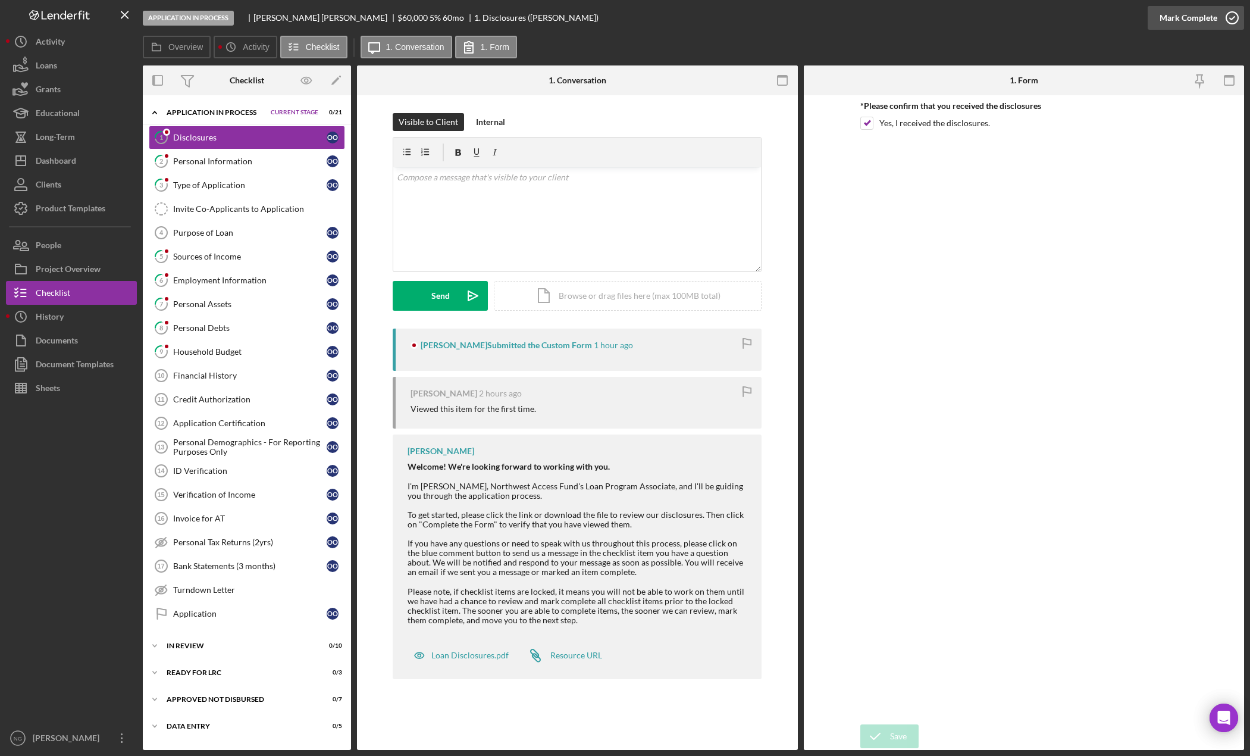
click at [1228, 16] on icon "button" at bounding box center [1233, 18] width 30 height 30
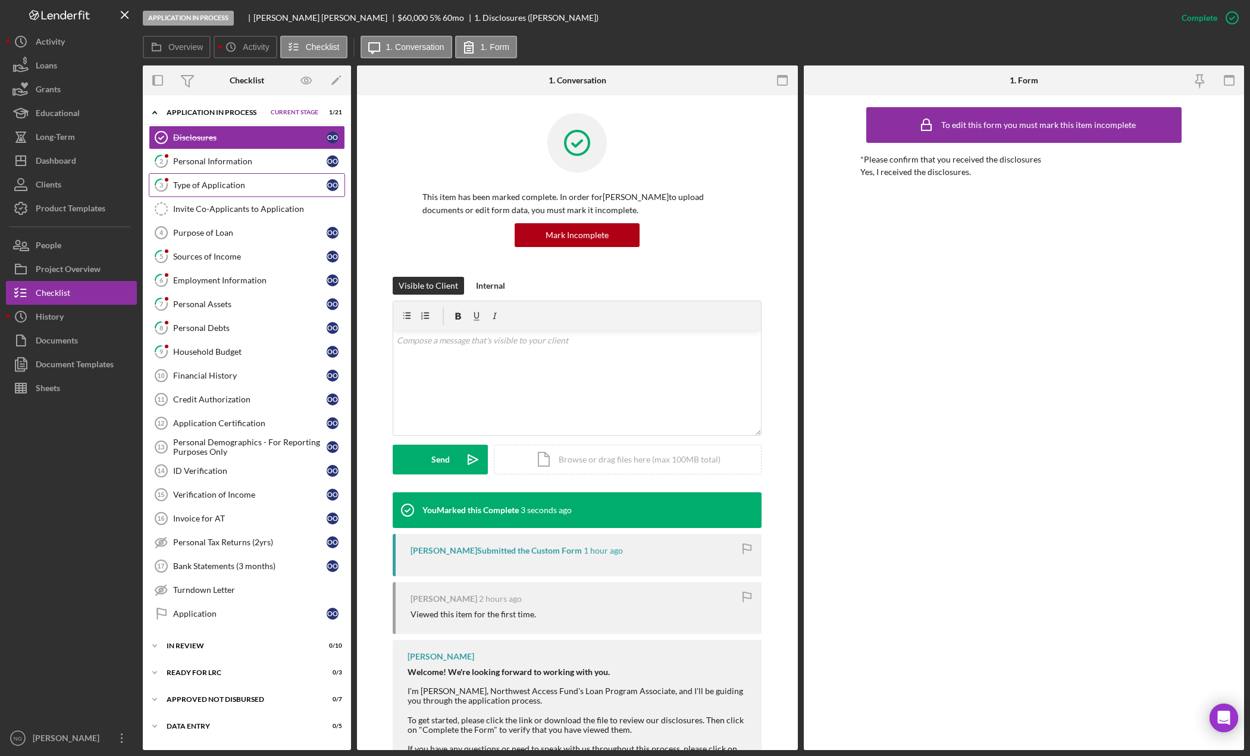
click at [245, 193] on link "3 Type of Application O O" at bounding box center [247, 185] width 196 height 24
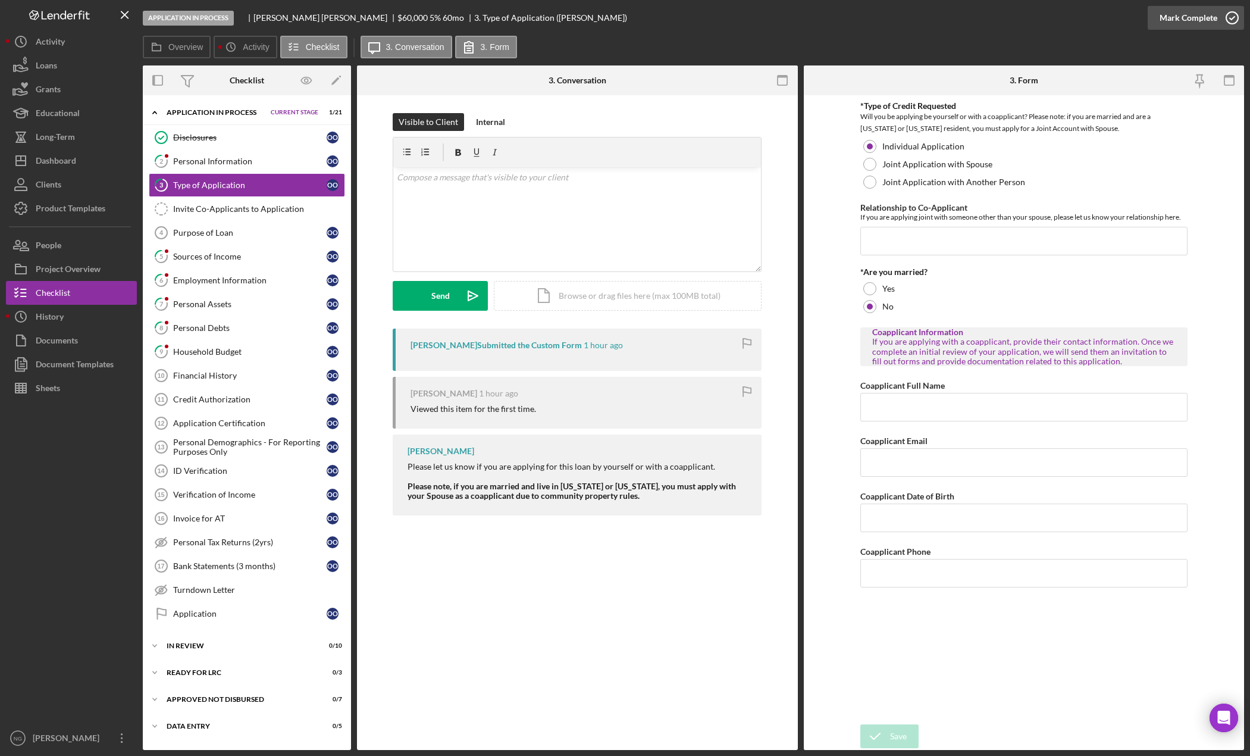
click at [1235, 18] on icon "button" at bounding box center [1233, 18] width 30 height 30
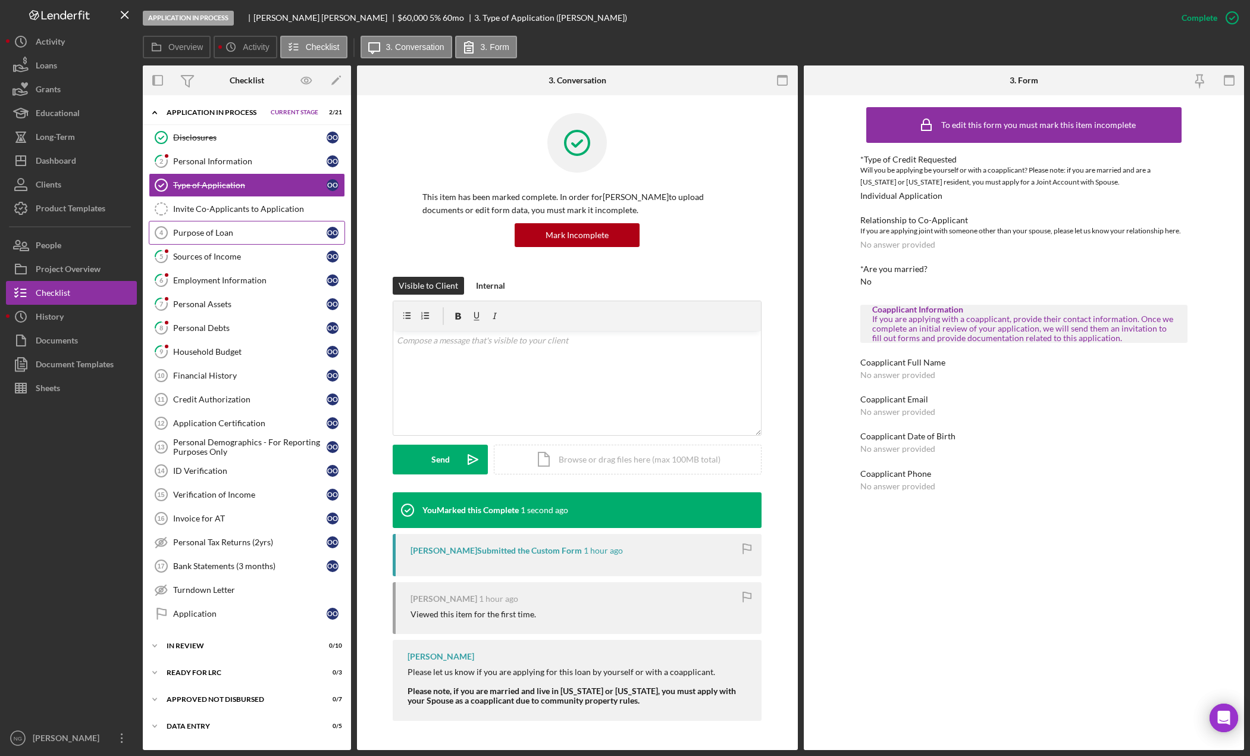
click at [242, 231] on div "Purpose of Loan" at bounding box center [250, 233] width 154 height 10
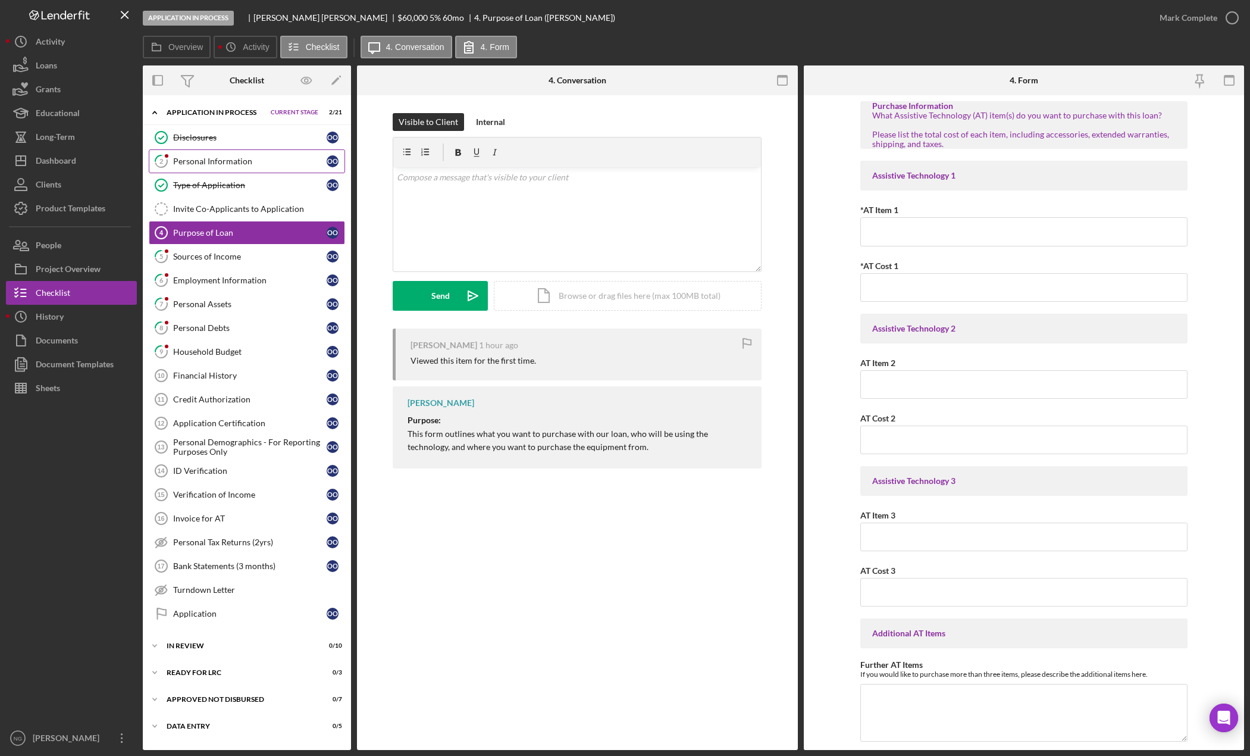
click at [248, 163] on div "Personal Information" at bounding box center [250, 162] width 154 height 10
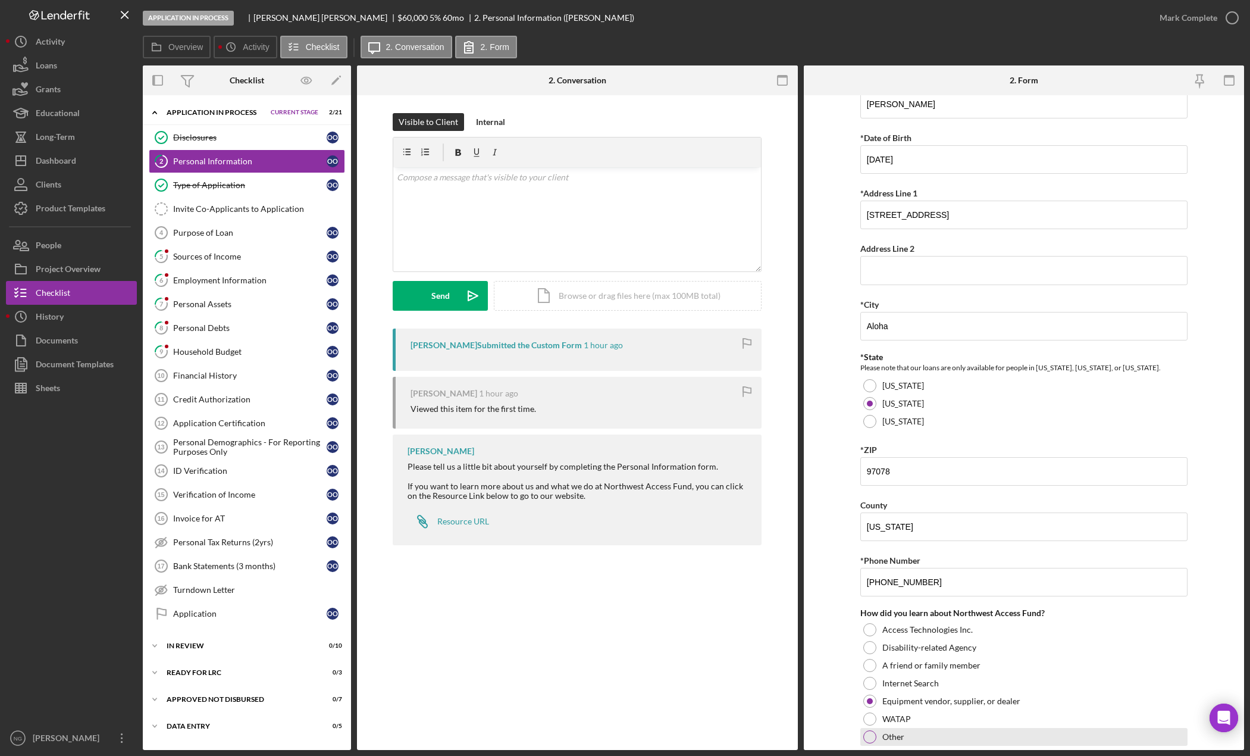
scroll to position [176, 0]
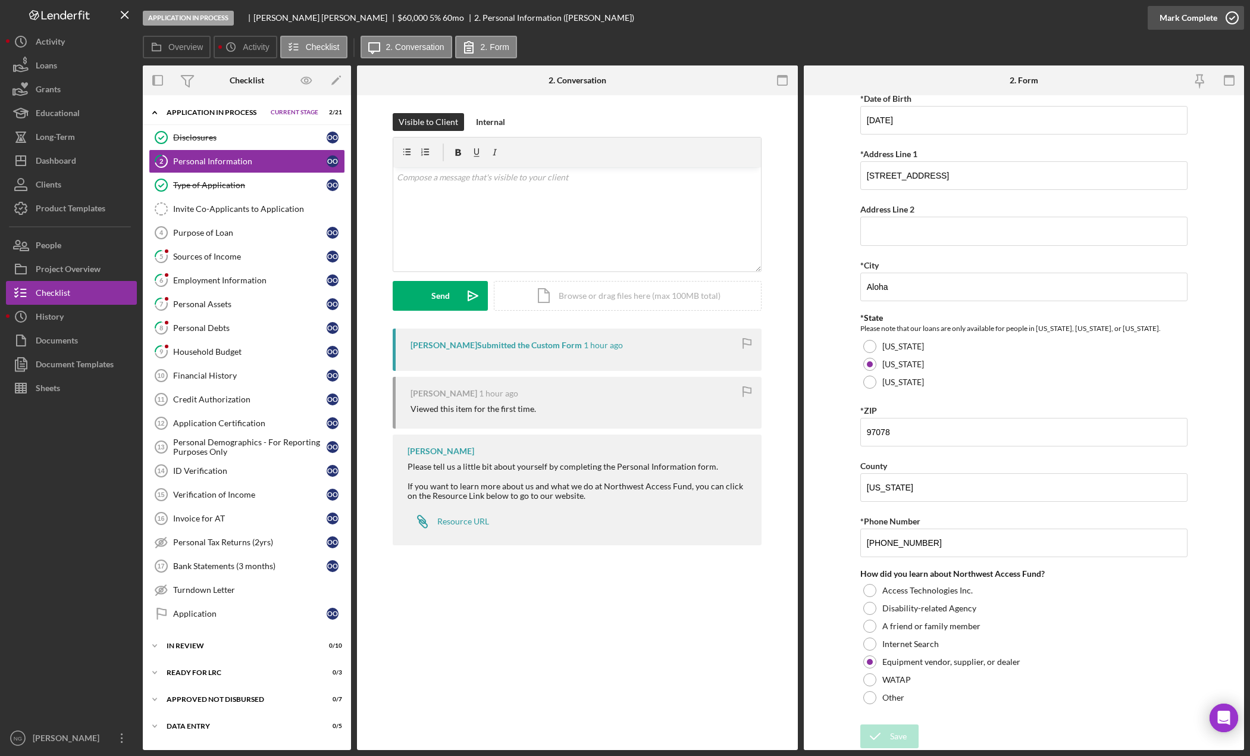
click at [1227, 23] on icon "button" at bounding box center [1233, 18] width 30 height 30
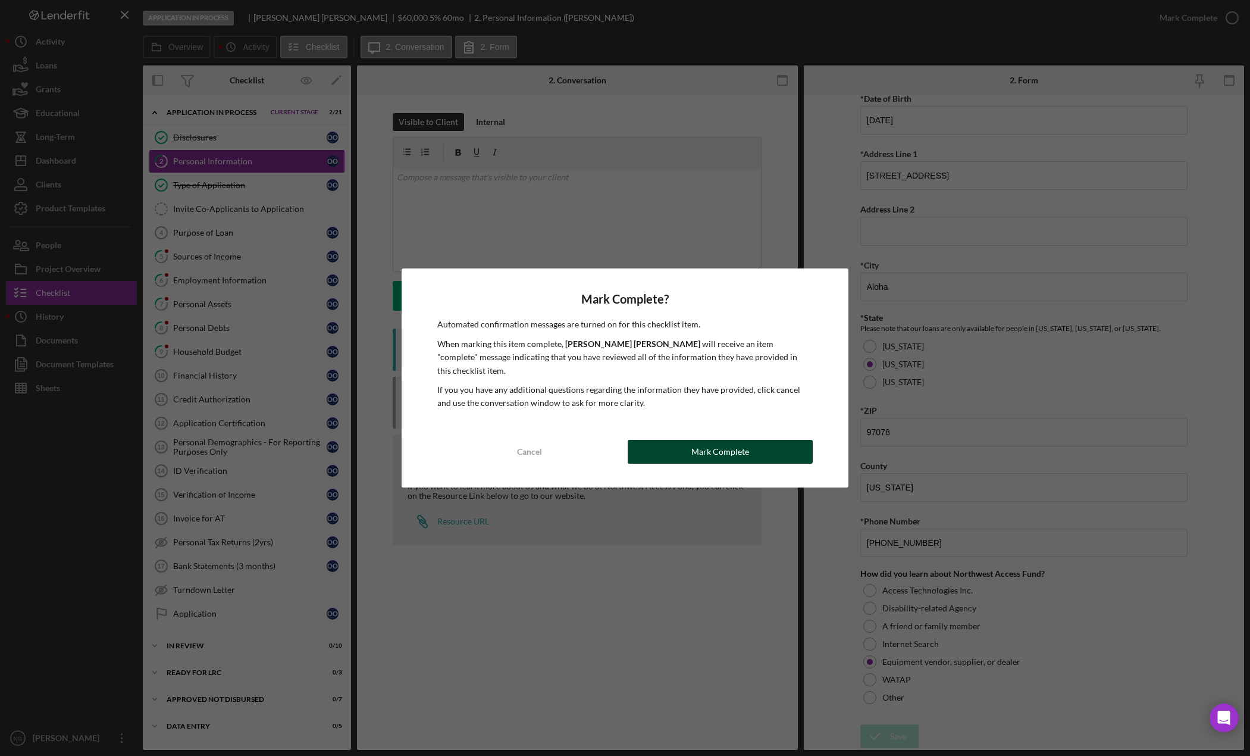
click at [723, 445] on div "Mark Complete" at bounding box center [721, 452] width 58 height 24
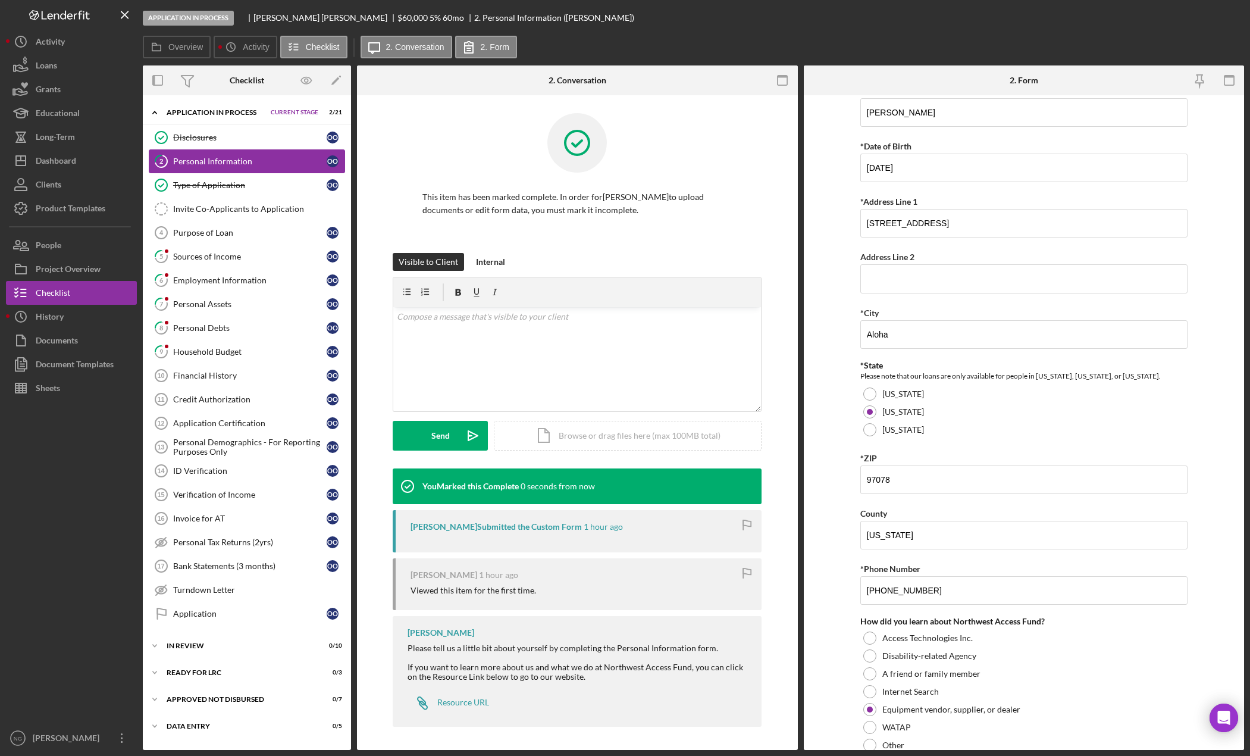
scroll to position [224, 0]
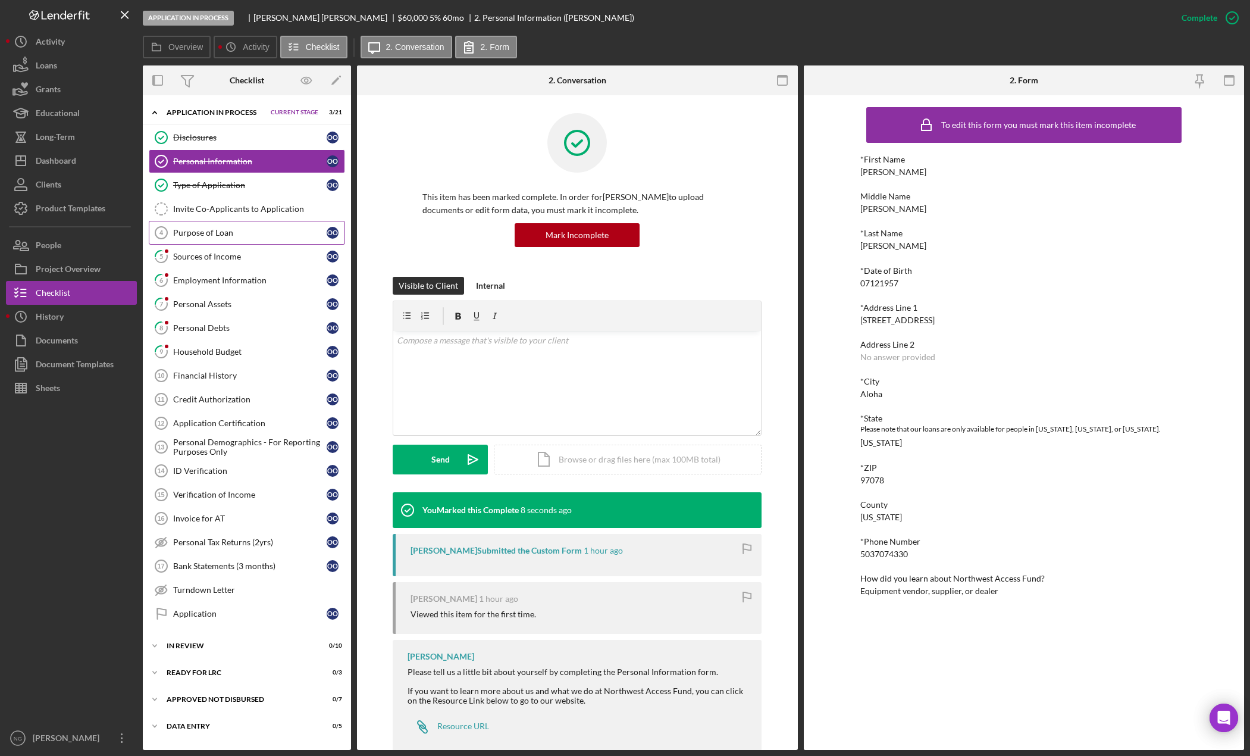
click at [217, 227] on link "Purpose of Loan 4 Purpose of Loan O O" at bounding box center [247, 233] width 196 height 24
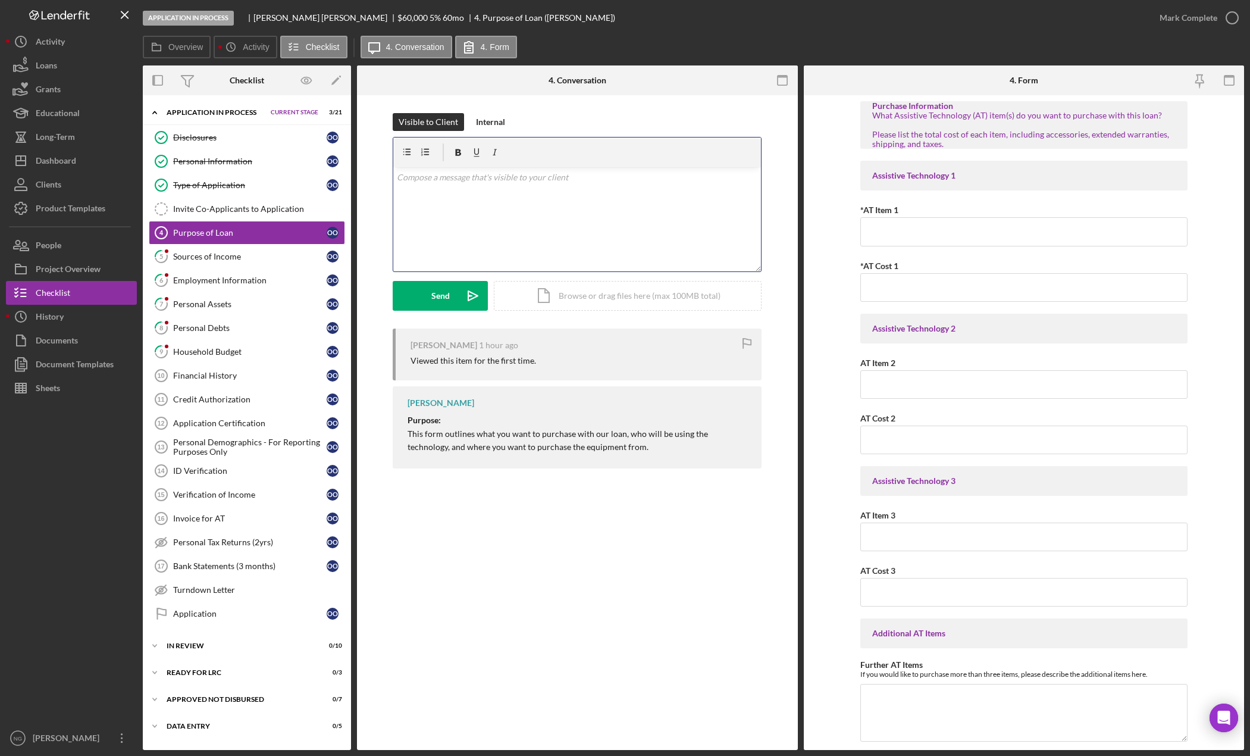
click at [512, 217] on div "v Color teal Color pink Remove color Add row above Add row below Add column bef…" at bounding box center [577, 219] width 368 height 104
click at [601, 216] on div "v Color teal Color pink Remove color Add row above Add row below Add column bef…" at bounding box center [577, 219] width 368 height 104
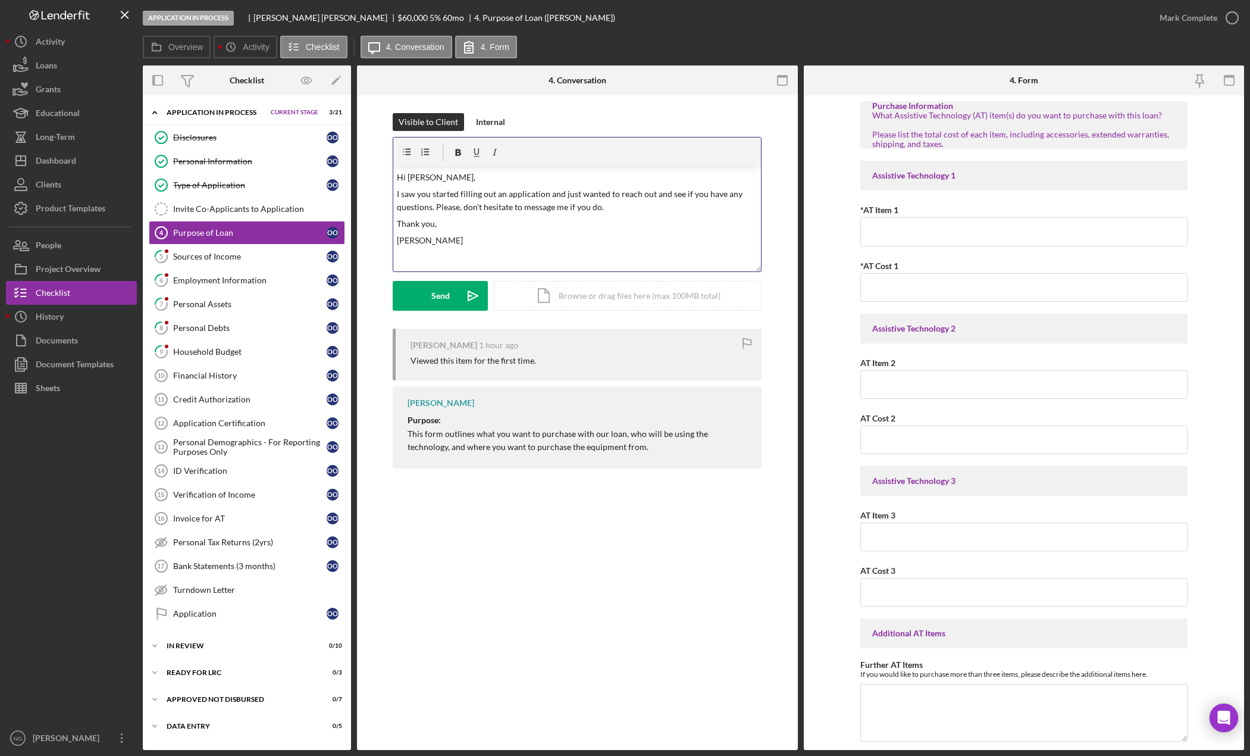
click at [709, 193] on p "I saw you started filling out an application and just wanted to reach out and s…" at bounding box center [577, 200] width 361 height 27
click at [440, 295] on div "Send" at bounding box center [440, 296] width 18 height 30
